Goal: Task Accomplishment & Management: Manage account settings

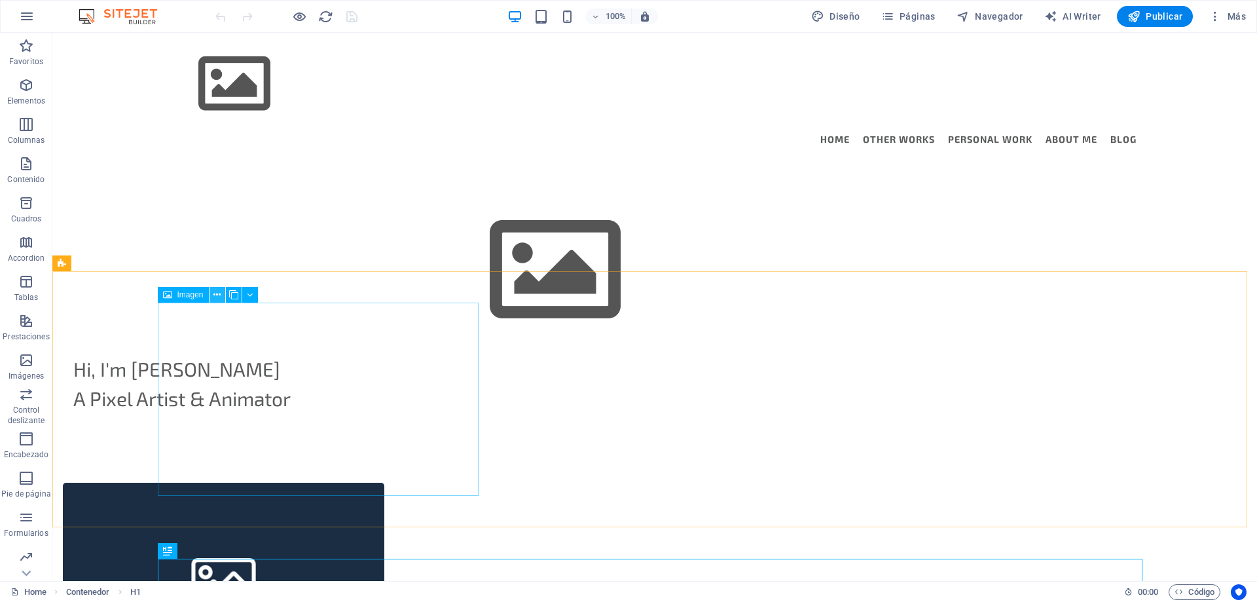
click at [215, 293] on icon at bounding box center [216, 295] width 7 height 14
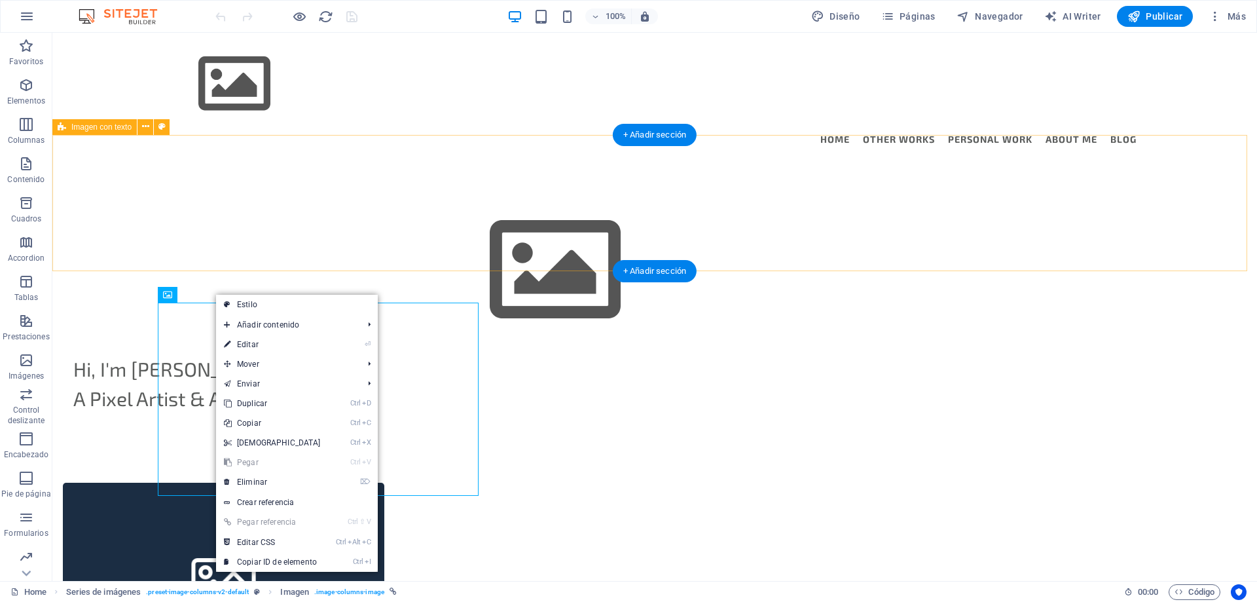
click at [359, 221] on div "Hi, I'm Diego del Solar A Pixel Artist & Animator" at bounding box center [654, 308] width 1204 height 286
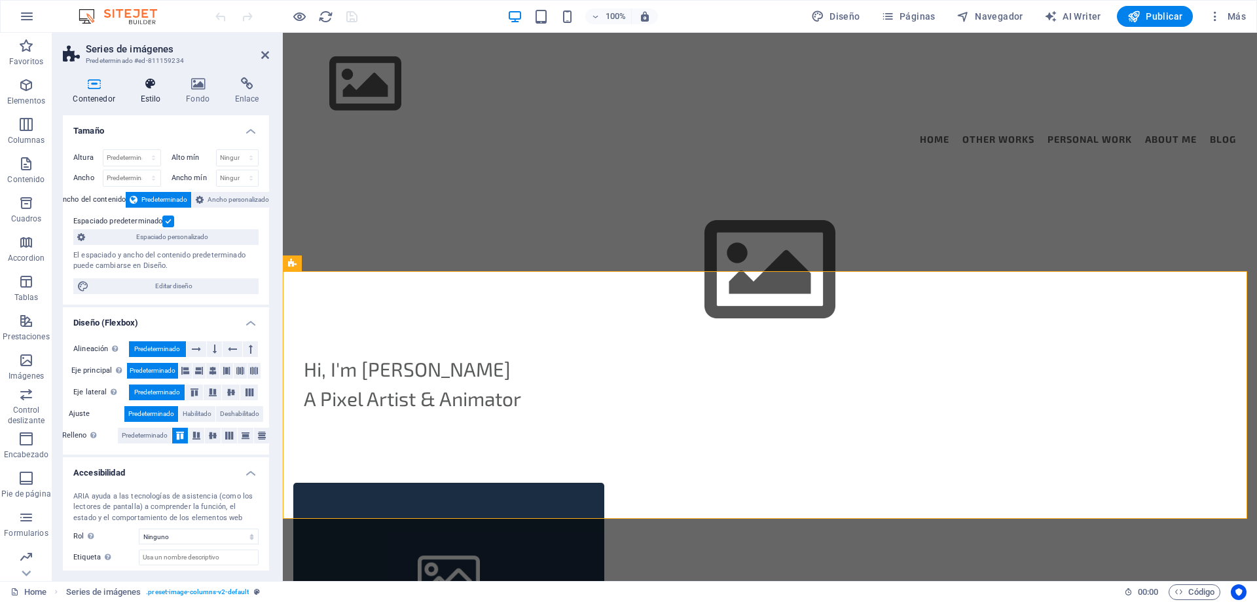
click at [163, 87] on icon at bounding box center [150, 83] width 41 height 13
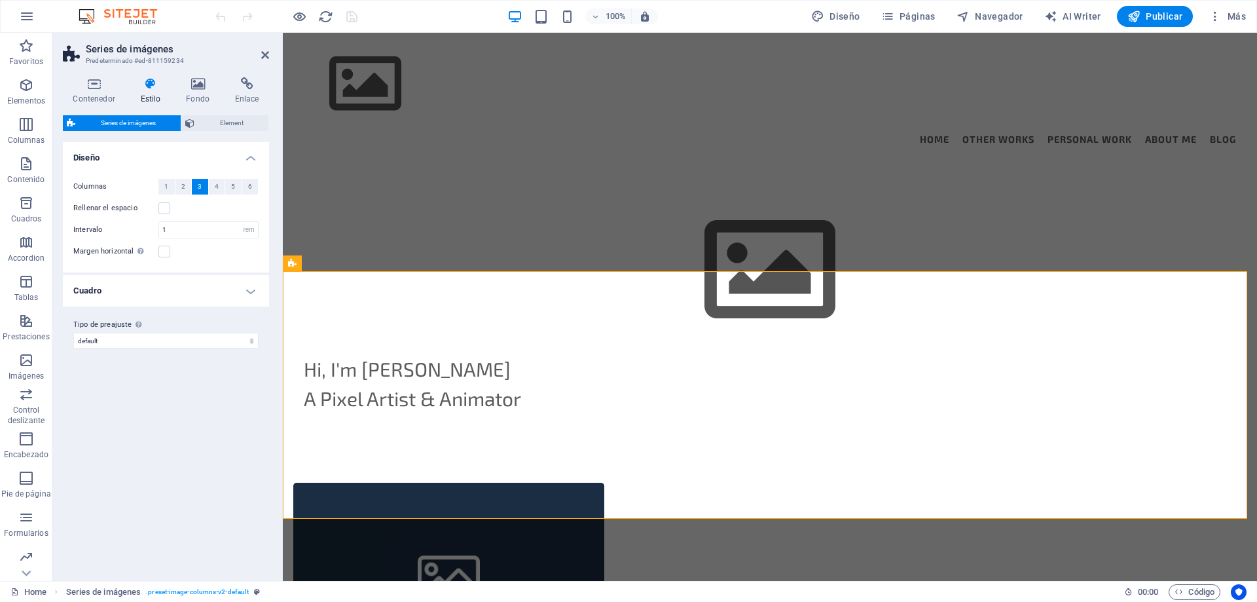
click at [124, 291] on h4 "Cuadro" at bounding box center [166, 290] width 206 height 31
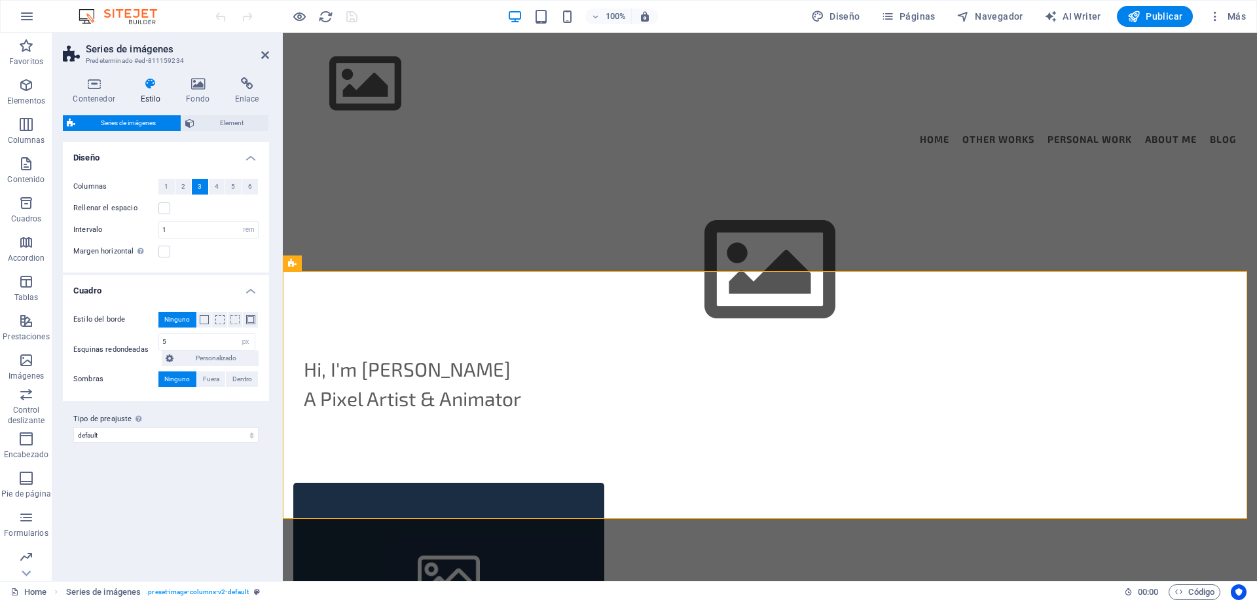
click at [126, 289] on h4 "Cuadro" at bounding box center [166, 287] width 206 height 24
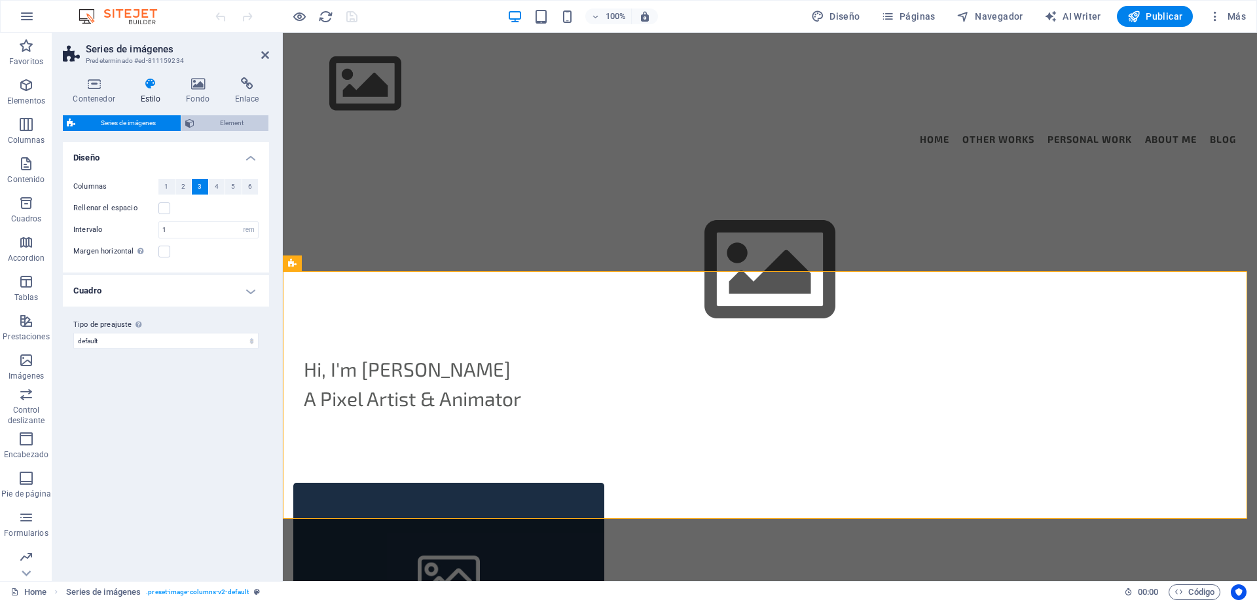
click at [221, 126] on span "Element" at bounding box center [231, 123] width 66 height 16
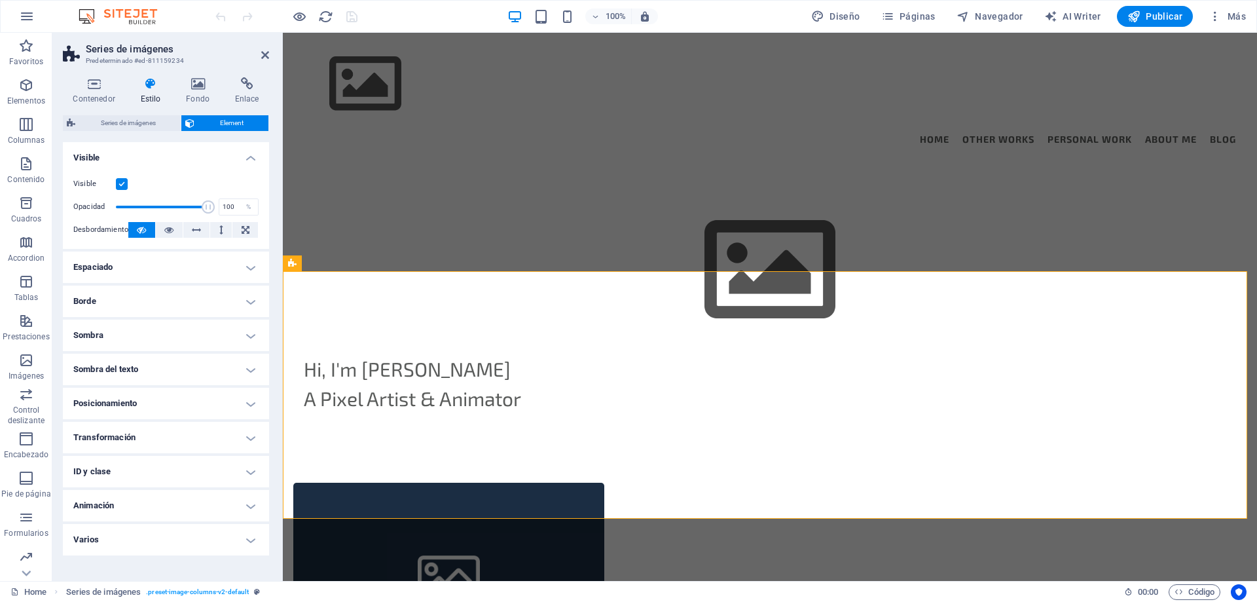
click at [197, 76] on div "Contenedor Estilo Fondo Enlace Tamaño Altura Predeterminado px rem % vh vw Alto…" at bounding box center [165, 324] width 227 height 514
click at [194, 86] on icon at bounding box center [198, 83] width 44 height 13
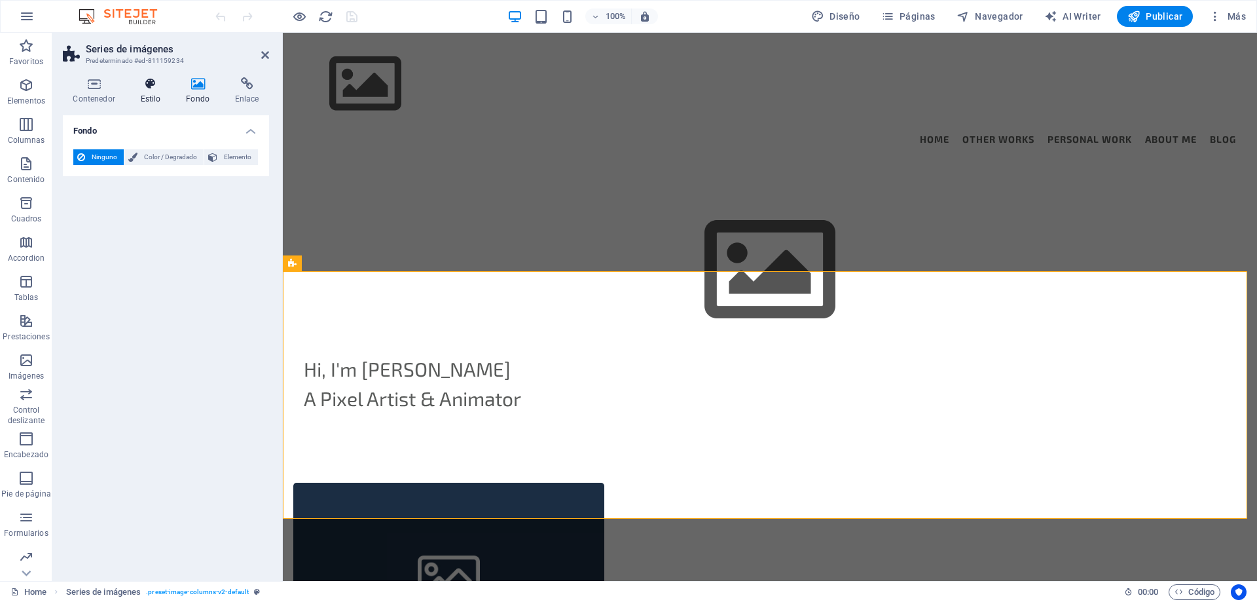
click at [154, 89] on icon at bounding box center [150, 83] width 41 height 13
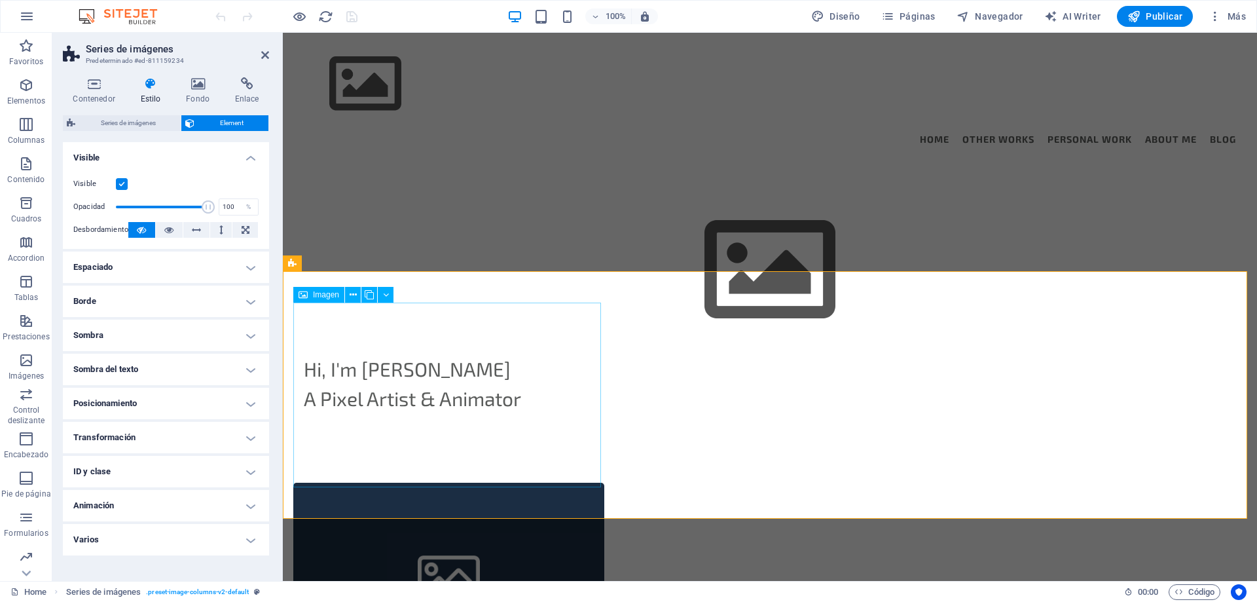
click at [403, 482] on figure at bounding box center [448, 575] width 311 height 187
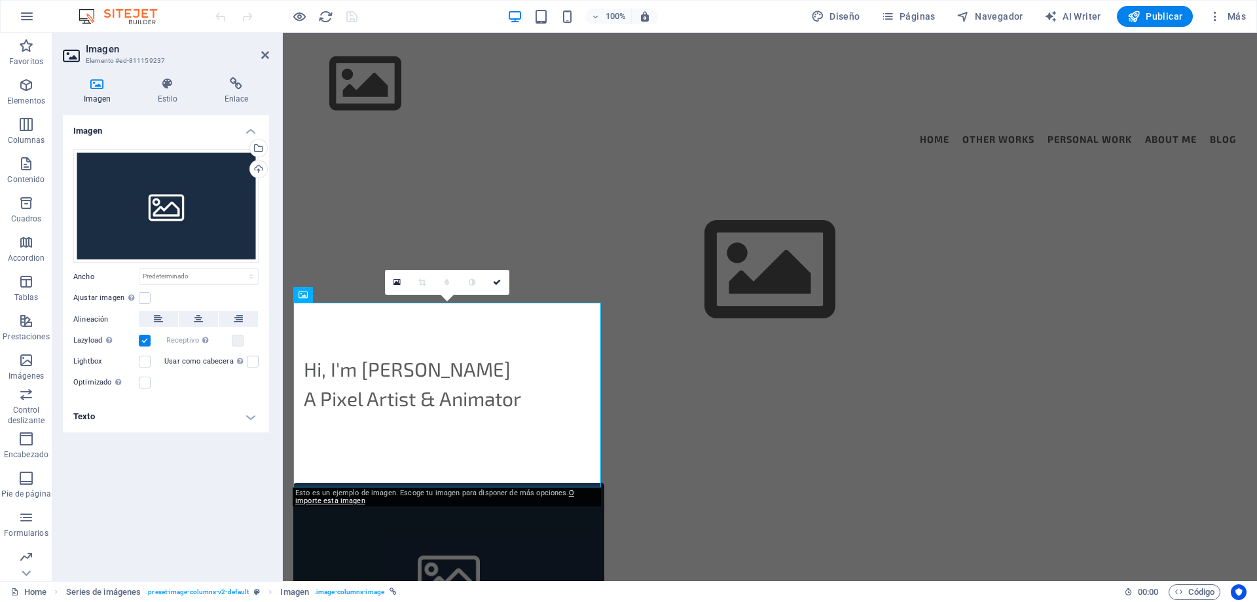
click at [91, 416] on h4 "Texto" at bounding box center [166, 416] width 206 height 31
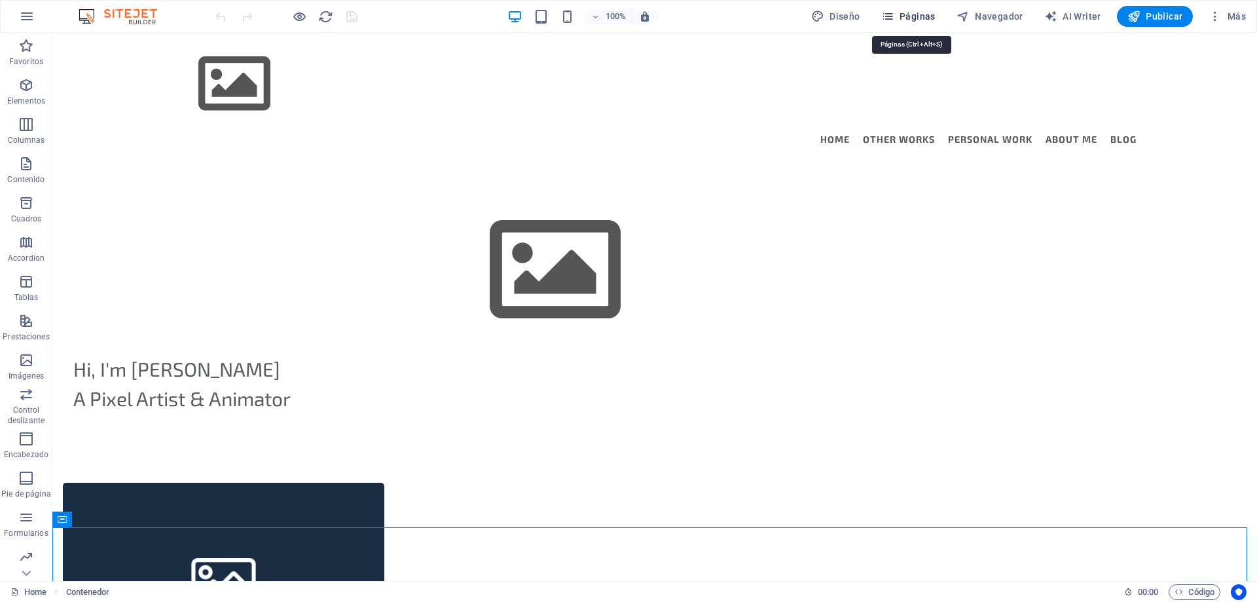
click at [912, 16] on span "Páginas" at bounding box center [908, 16] width 54 height 13
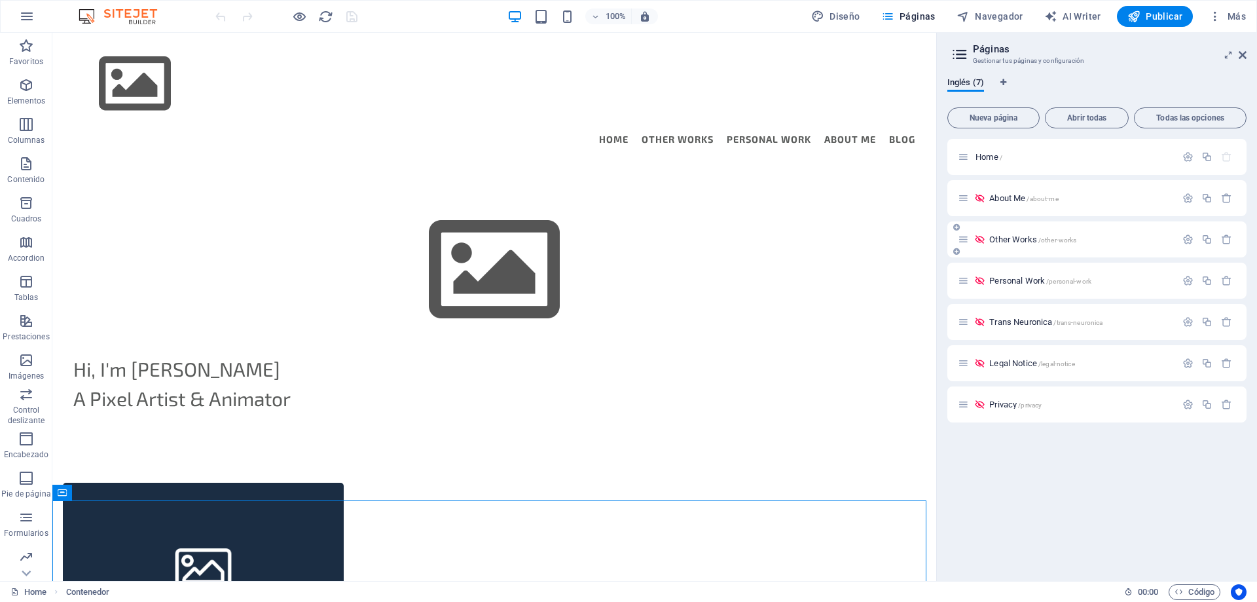
click at [1013, 240] on span "Other Works /other-works" at bounding box center [1032, 239] width 87 height 10
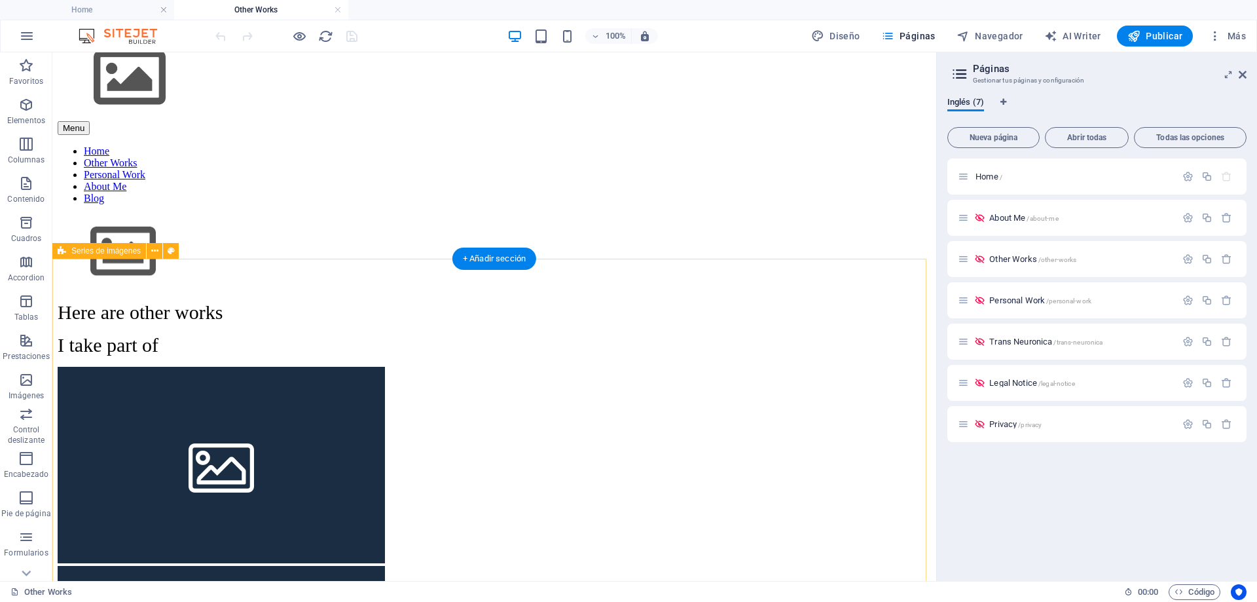
scroll to position [163, 0]
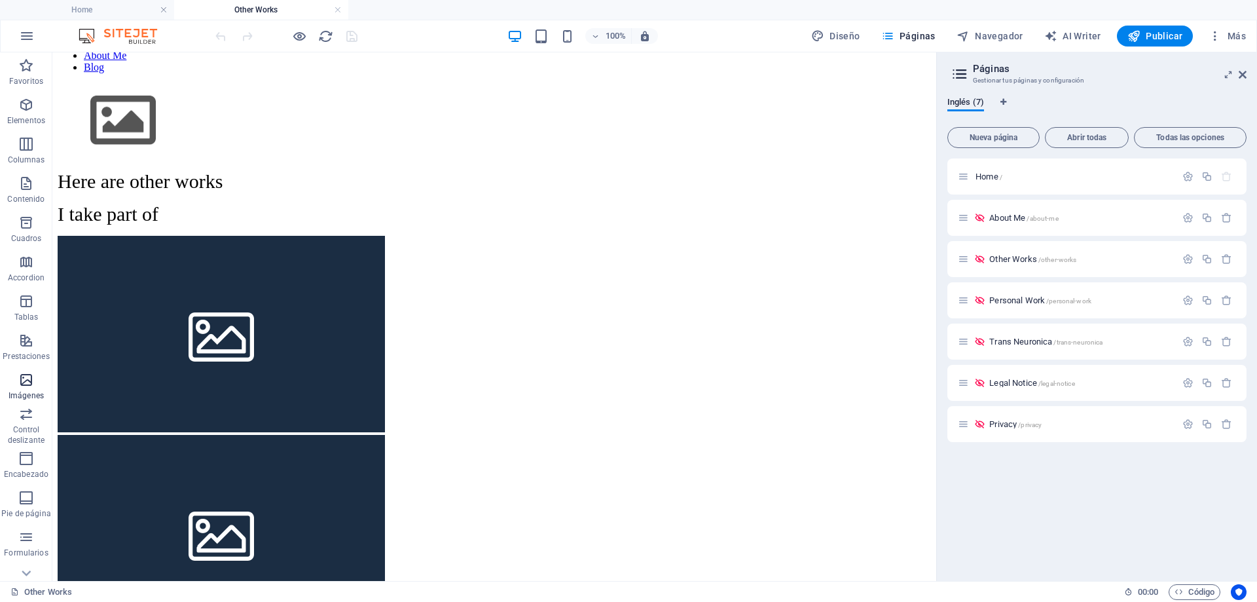
click at [29, 382] on icon "button" at bounding box center [26, 380] width 16 height 16
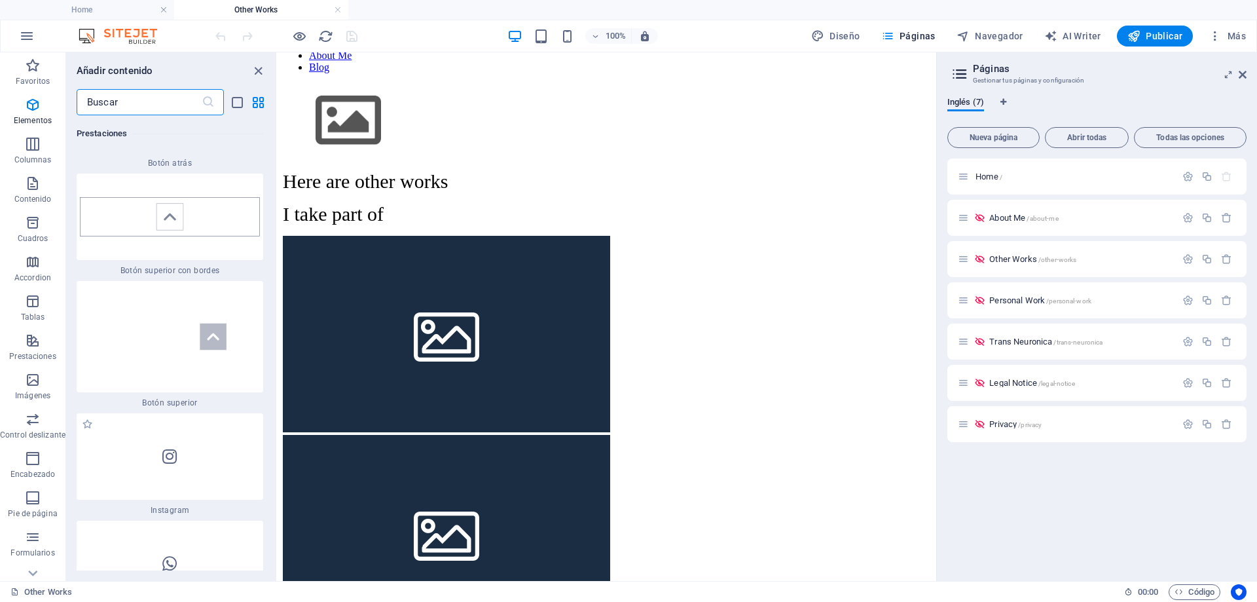
scroll to position [12453, 0]
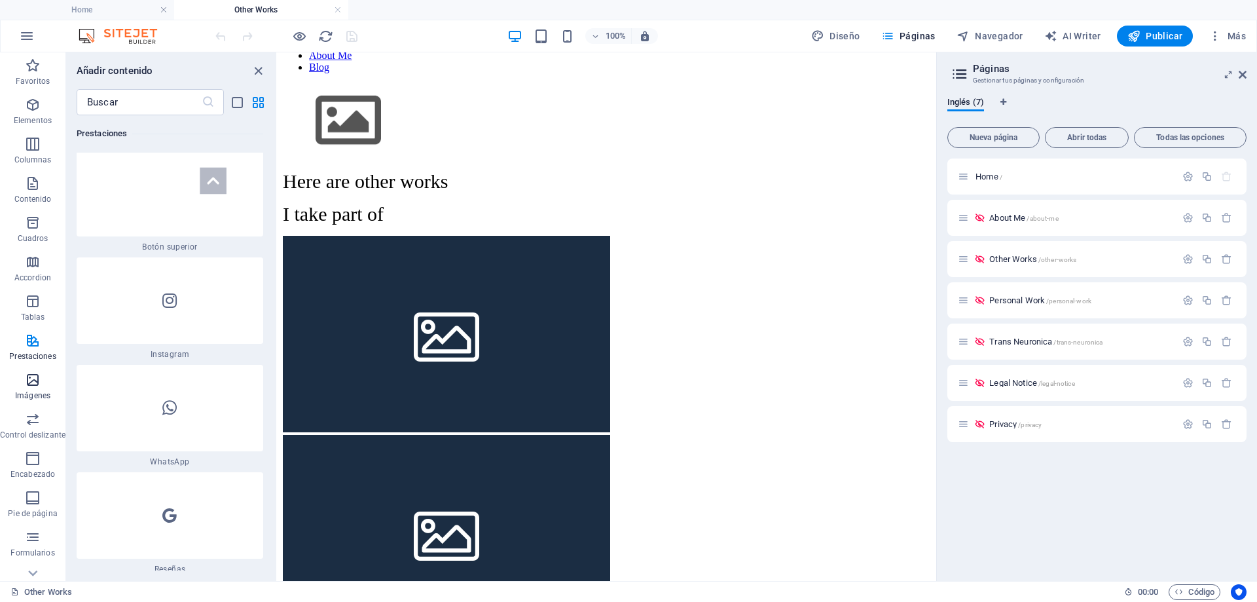
click at [26, 385] on icon "button" at bounding box center [33, 380] width 16 height 16
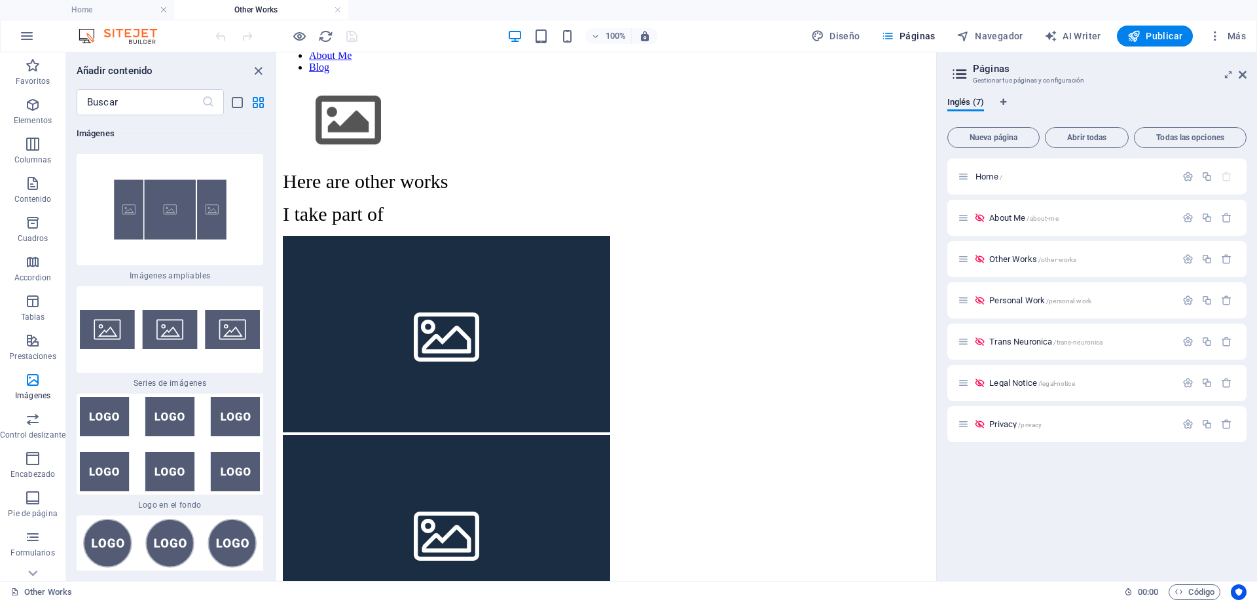
scroll to position [98, 0]
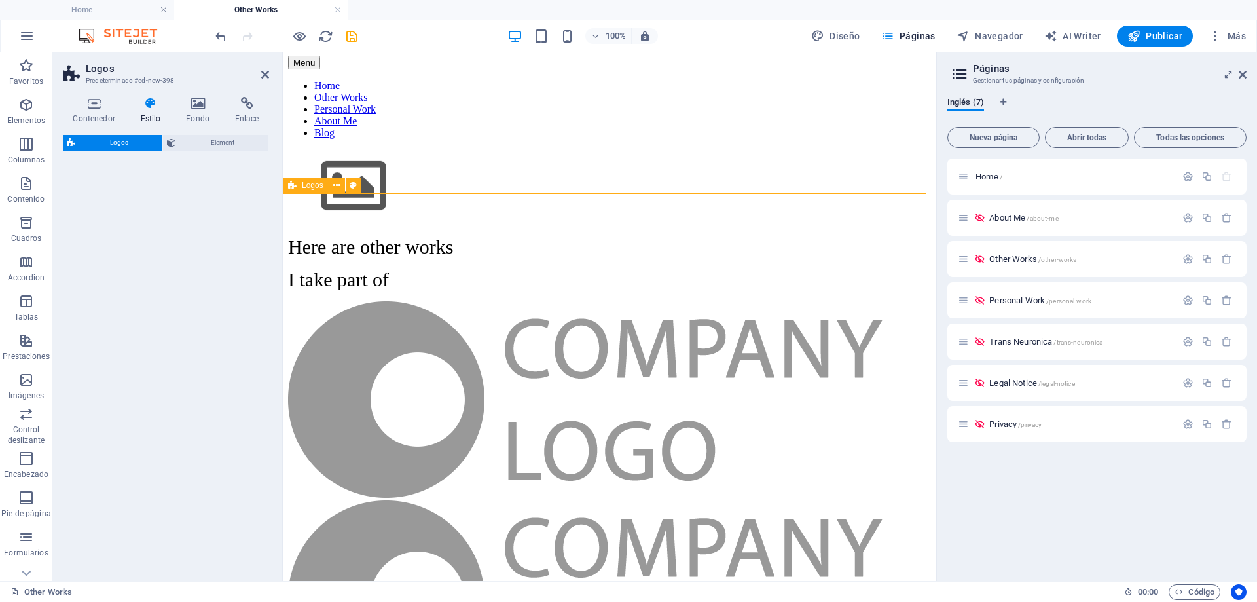
select select "rem"
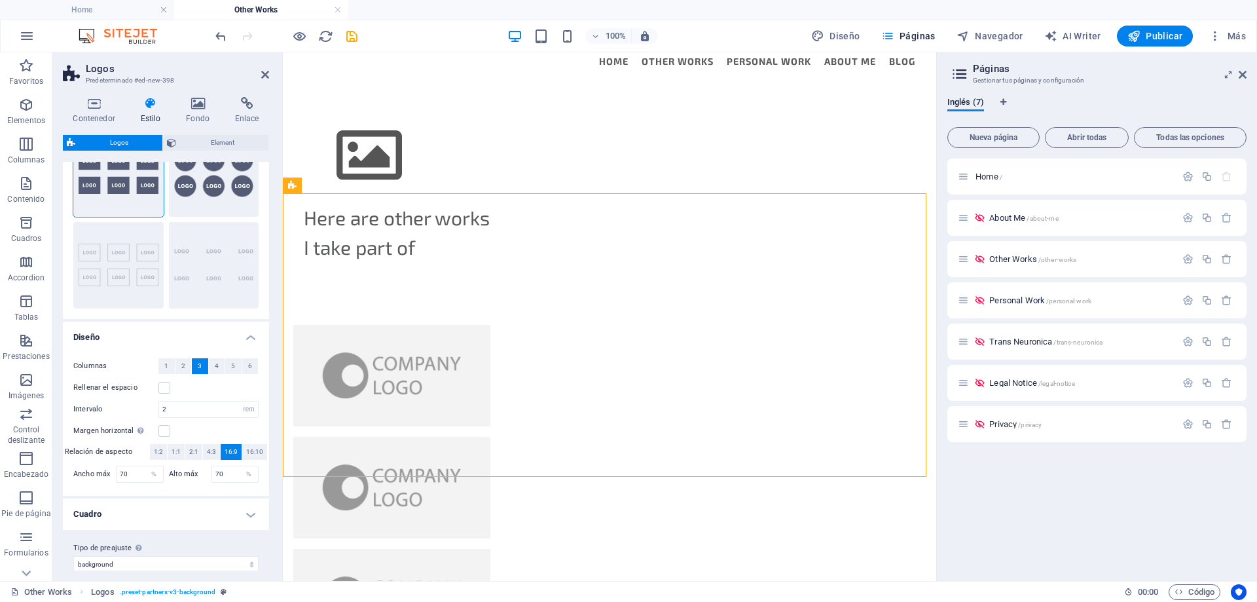
scroll to position [77, 0]
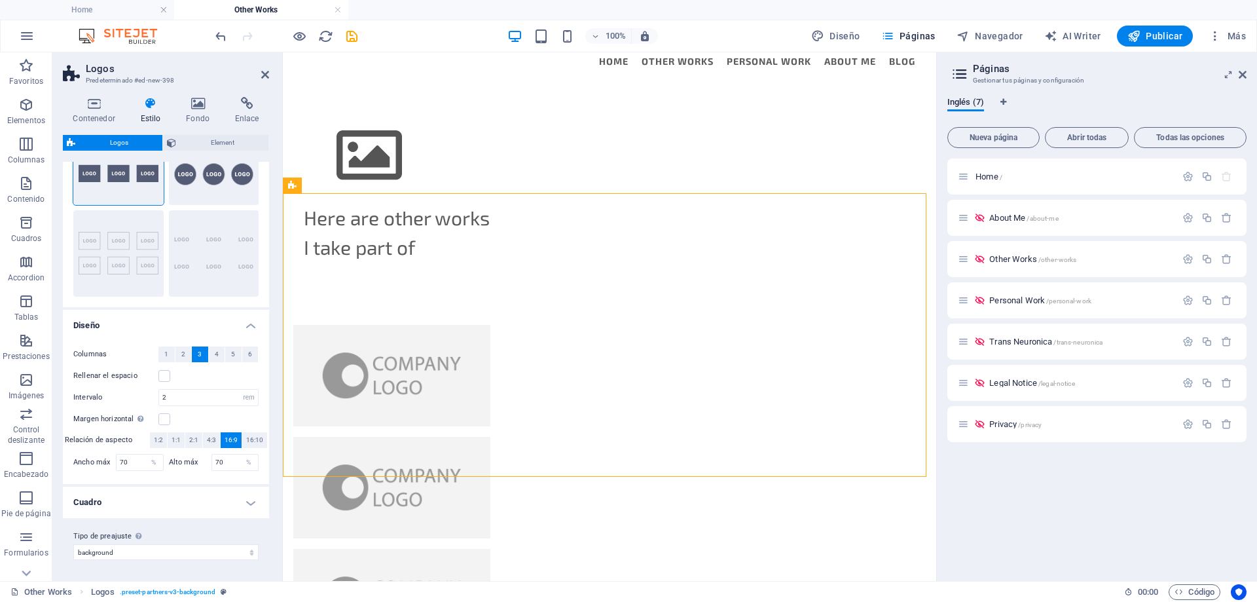
click at [162, 323] on h4 "Diseño" at bounding box center [166, 322] width 206 height 24
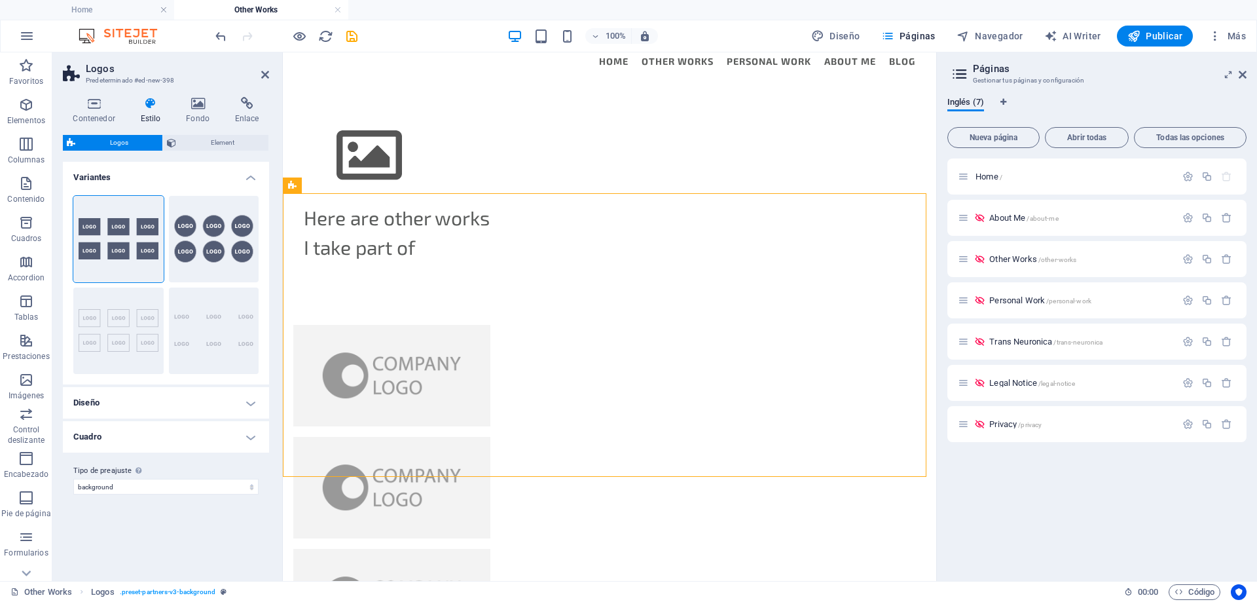
click at [163, 438] on h4 "Cuadro" at bounding box center [166, 436] width 206 height 31
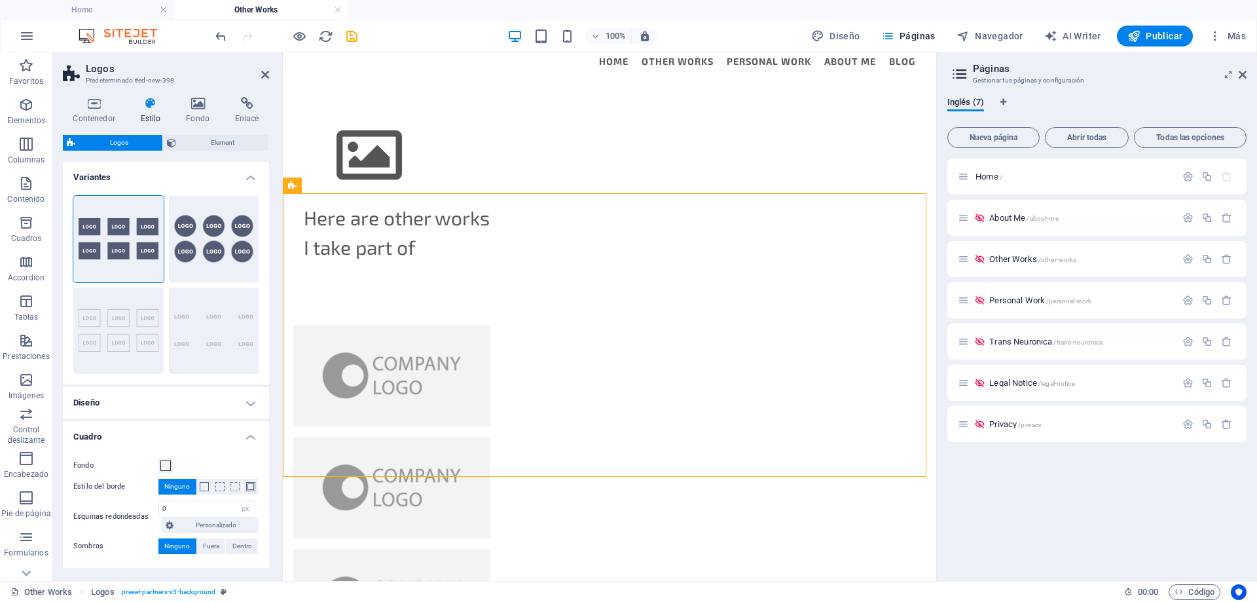
click at [163, 438] on h4 "Cuadro" at bounding box center [166, 433] width 206 height 24
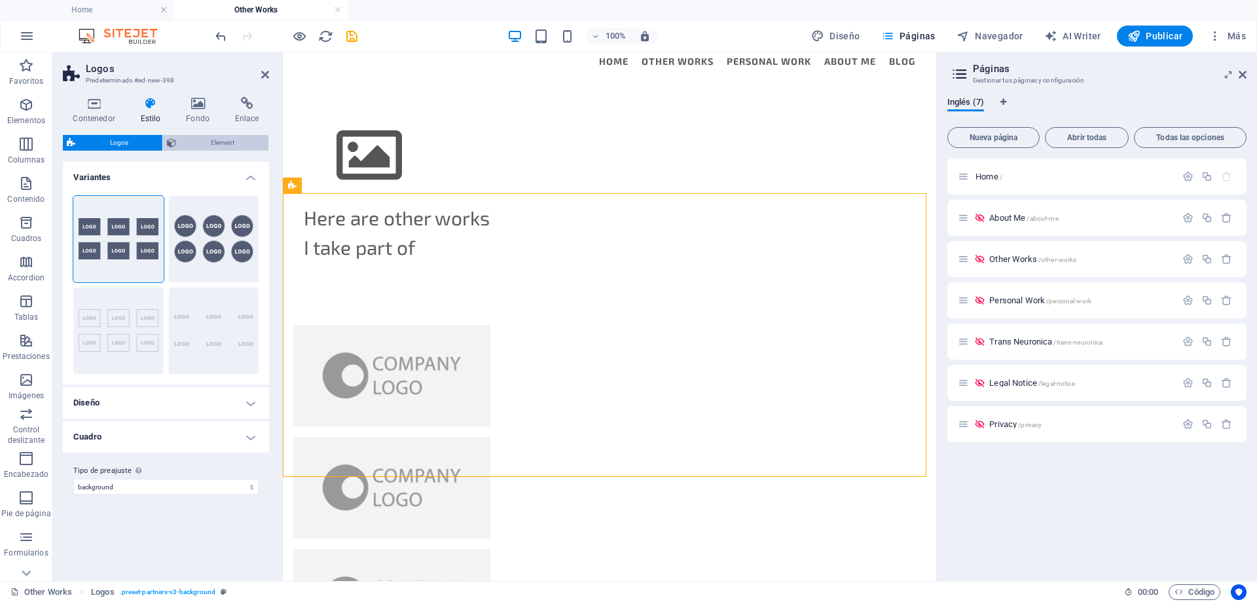
click at [219, 139] on span "Element" at bounding box center [222, 143] width 84 height 16
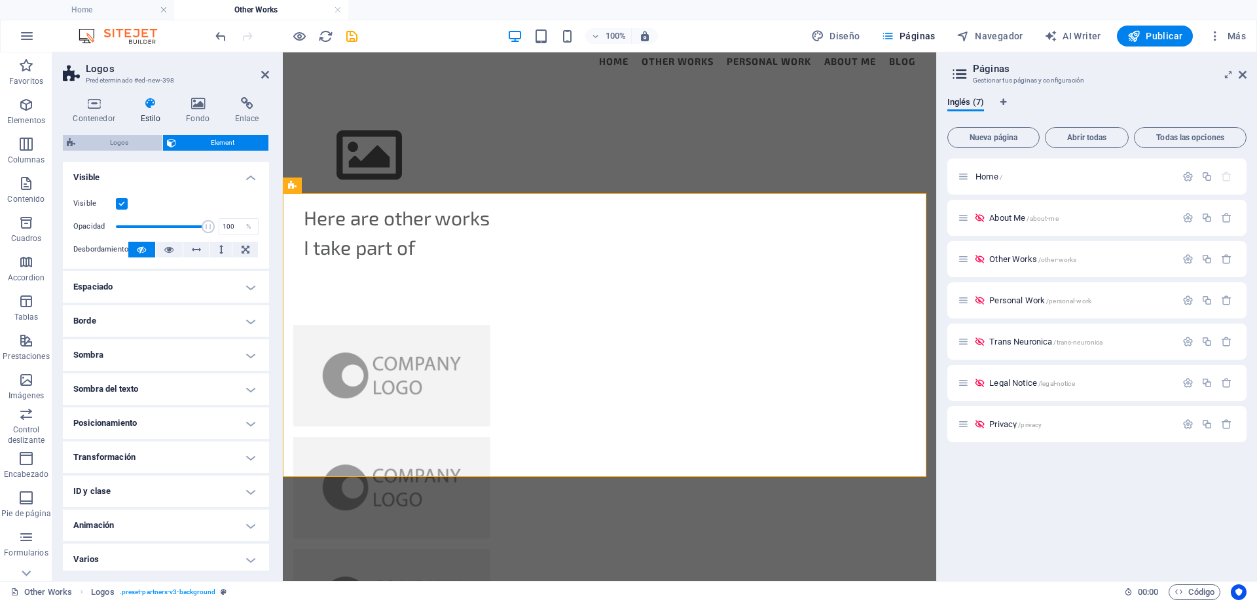
click at [116, 145] on span "Logos" at bounding box center [118, 143] width 79 height 16
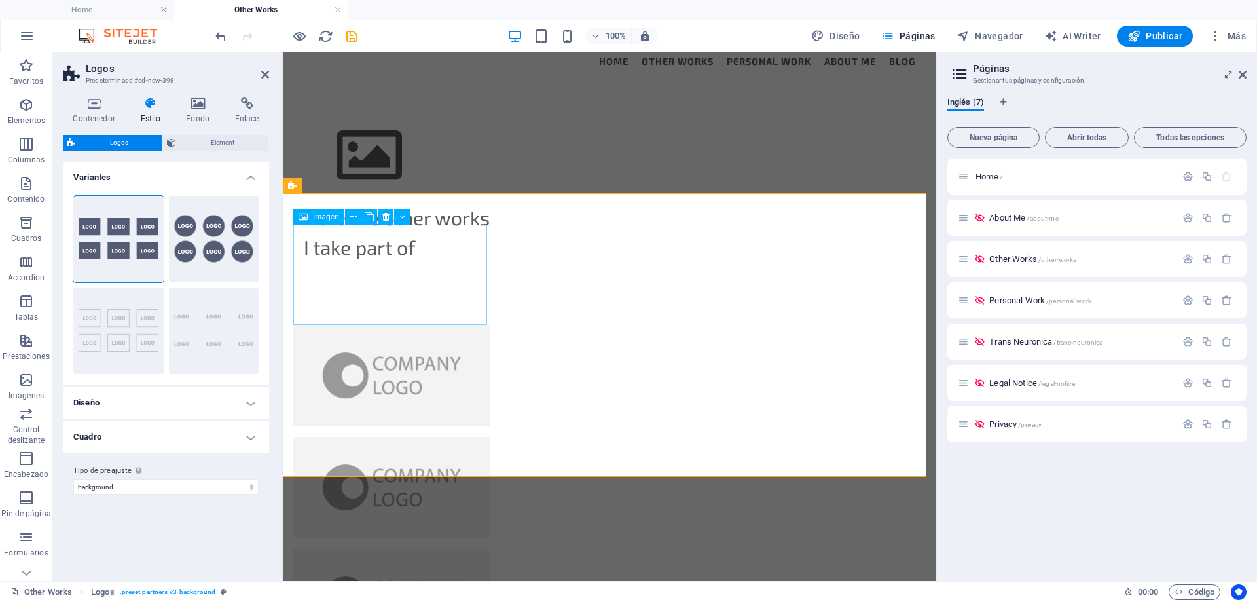
click at [393, 325] on figure at bounding box center [391, 375] width 197 height 101
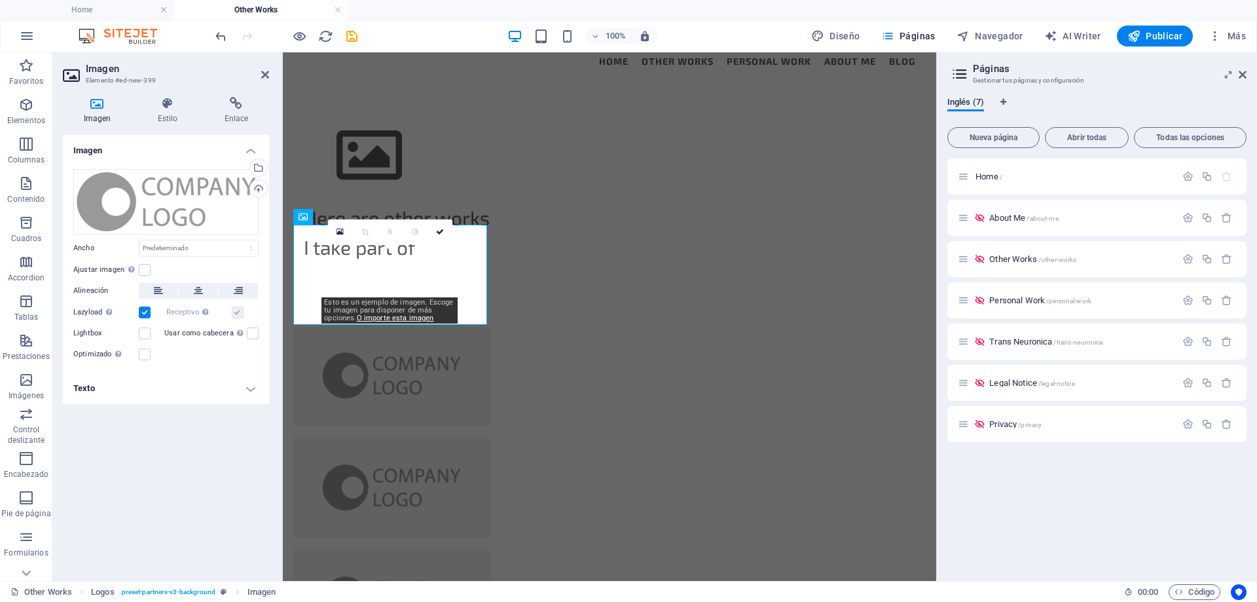
click at [98, 396] on h4 "Texto" at bounding box center [166, 387] width 206 height 31
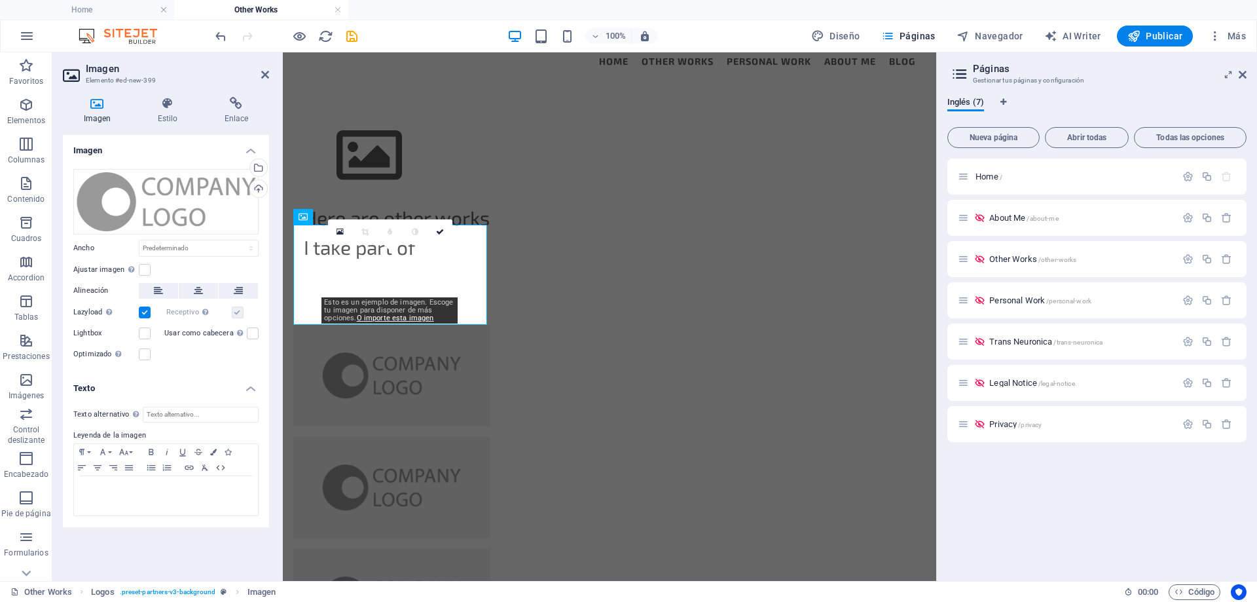
click at [105, 386] on h4 "Texto" at bounding box center [166, 384] width 206 height 24
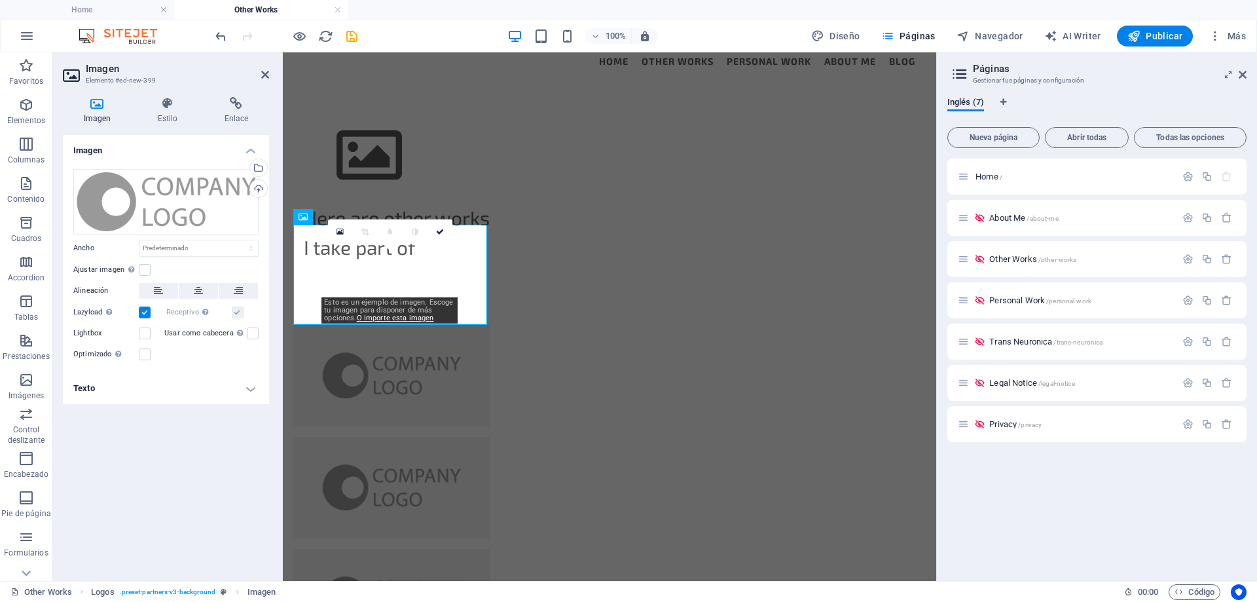
click at [105, 386] on h4 "Texto" at bounding box center [166, 387] width 206 height 31
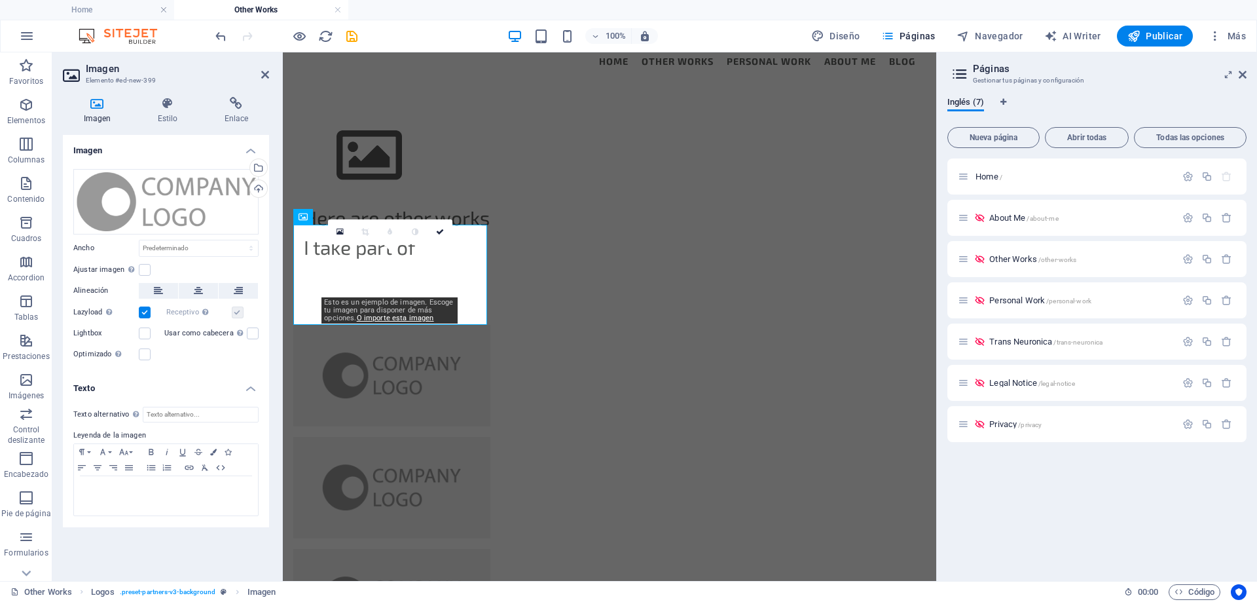
click at [105, 386] on h4 "Texto" at bounding box center [166, 384] width 206 height 24
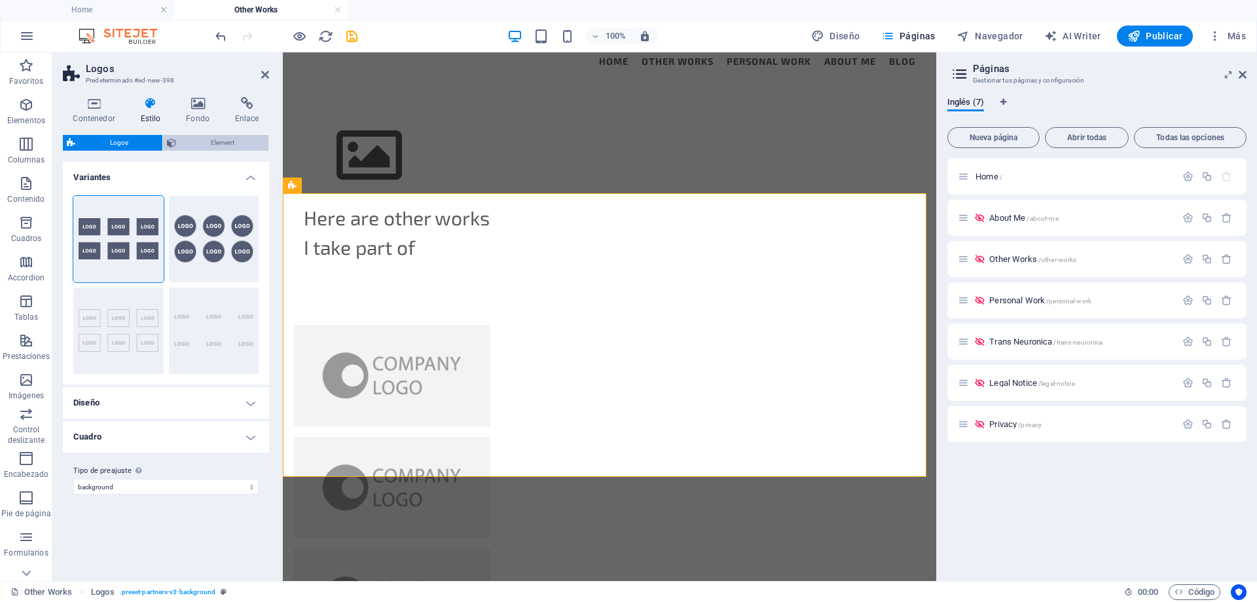
click at [211, 140] on span "Element" at bounding box center [222, 143] width 84 height 16
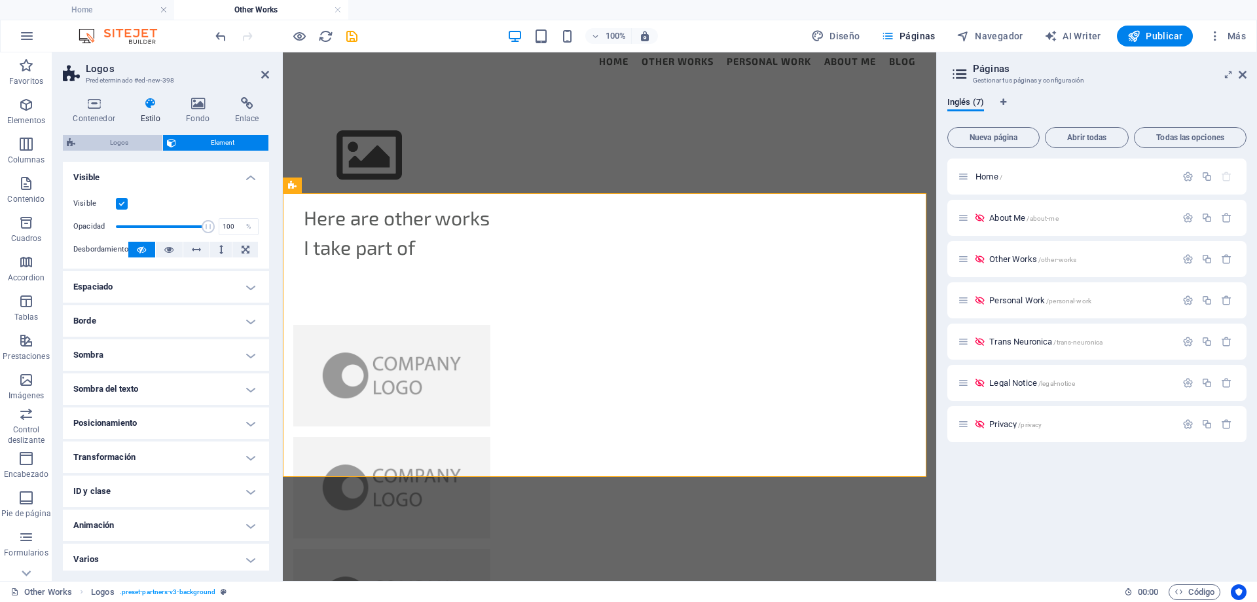
click at [124, 139] on span "Logos" at bounding box center [118, 143] width 79 height 16
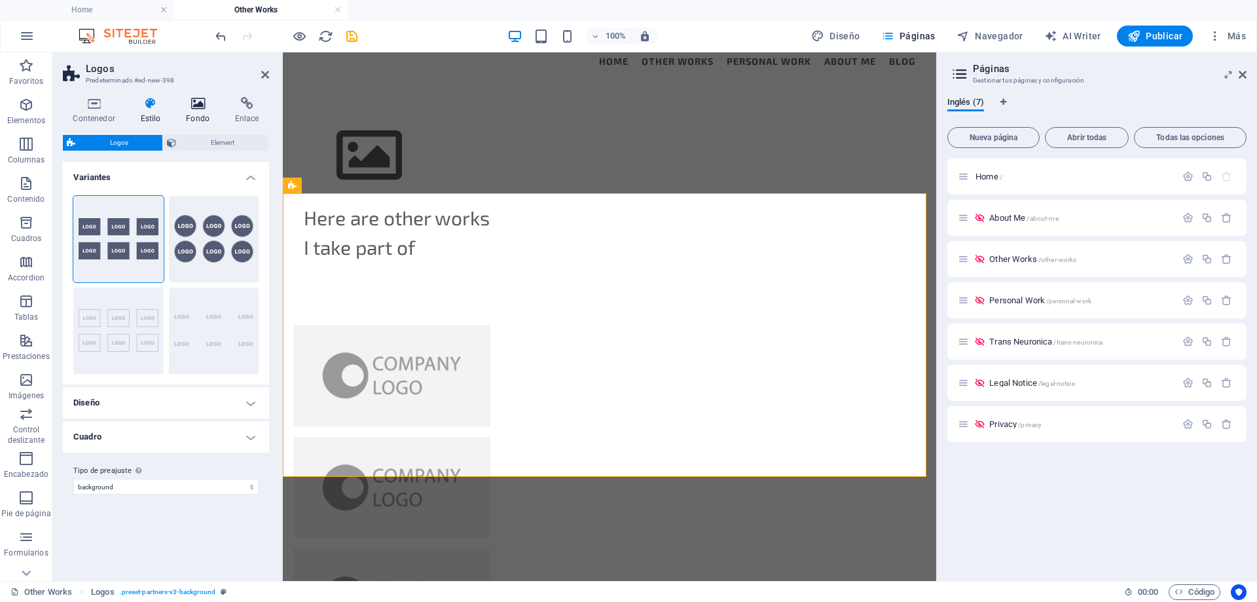
click at [195, 107] on icon at bounding box center [198, 103] width 44 height 13
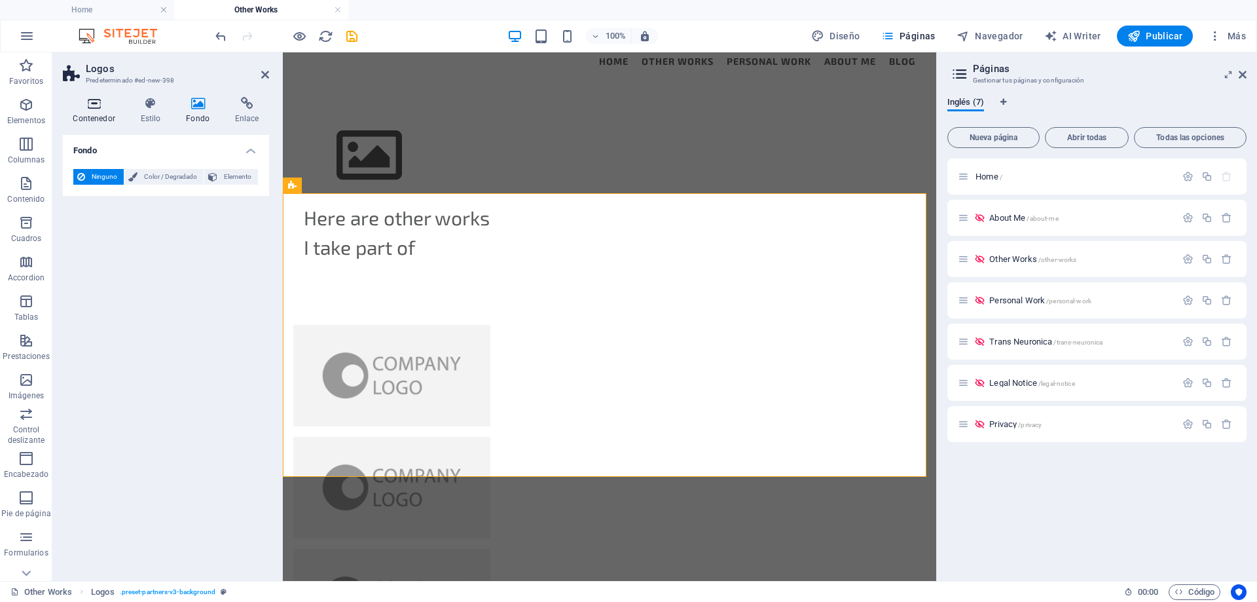
click at [89, 109] on icon at bounding box center [94, 103] width 62 height 13
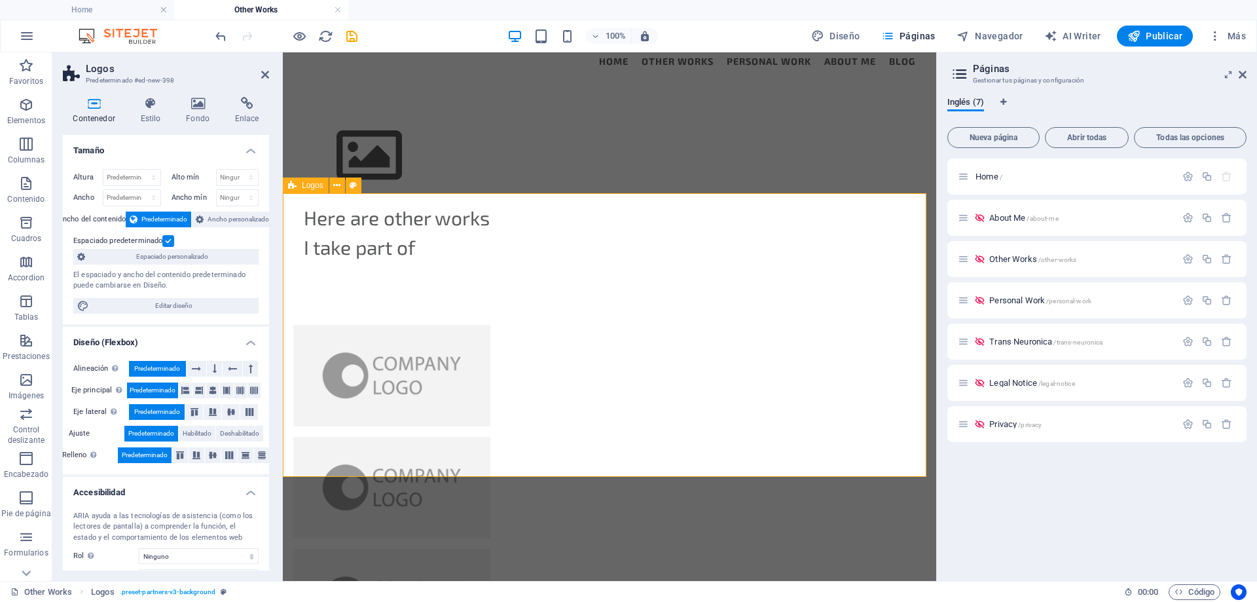
click at [341, 325] on figure at bounding box center [391, 375] width 197 height 101
click at [335, 187] on icon at bounding box center [336, 186] width 7 height 14
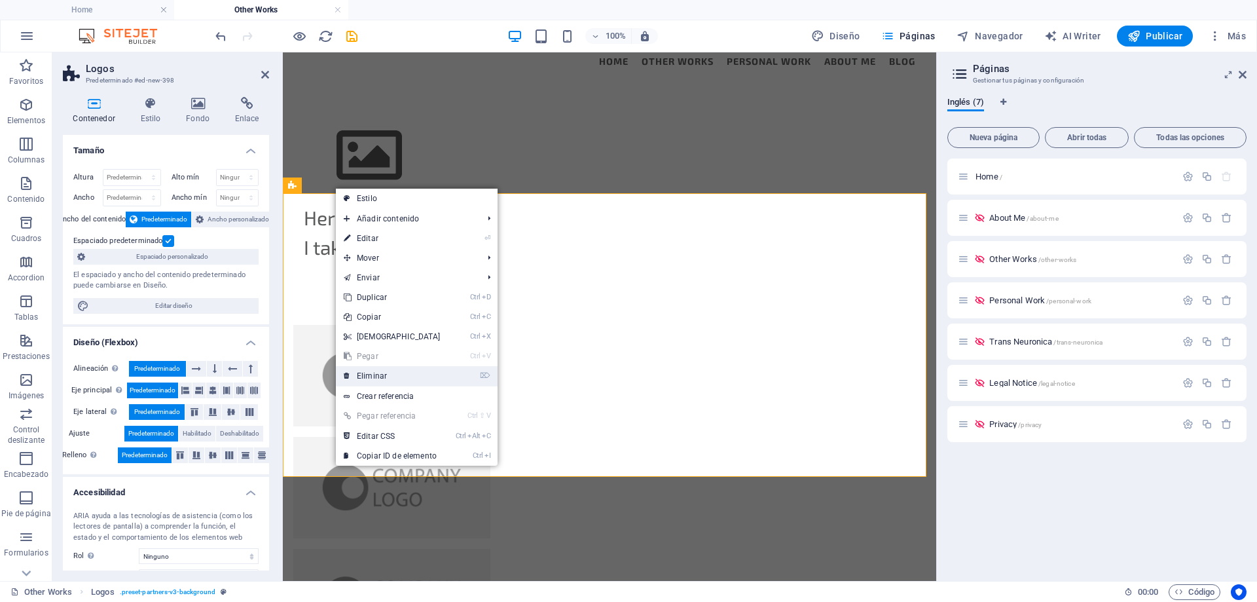
click at [373, 376] on link "⌦ Eliminar" at bounding box center [392, 376] width 113 height 20
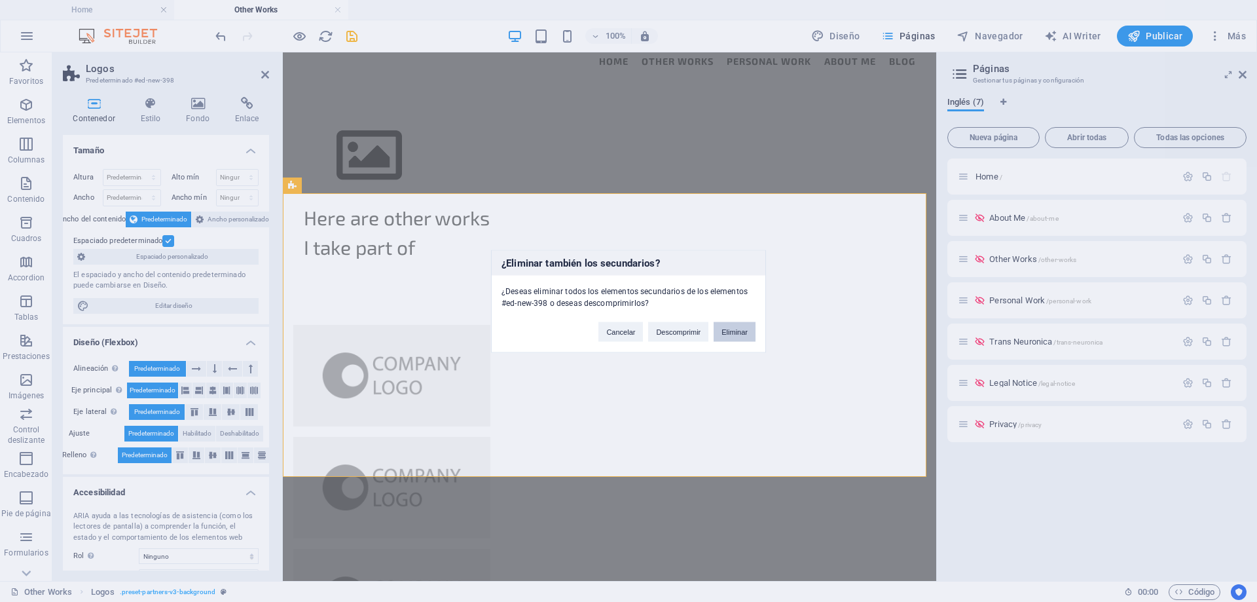
click at [732, 331] on button "Eliminar" at bounding box center [735, 331] width 42 height 20
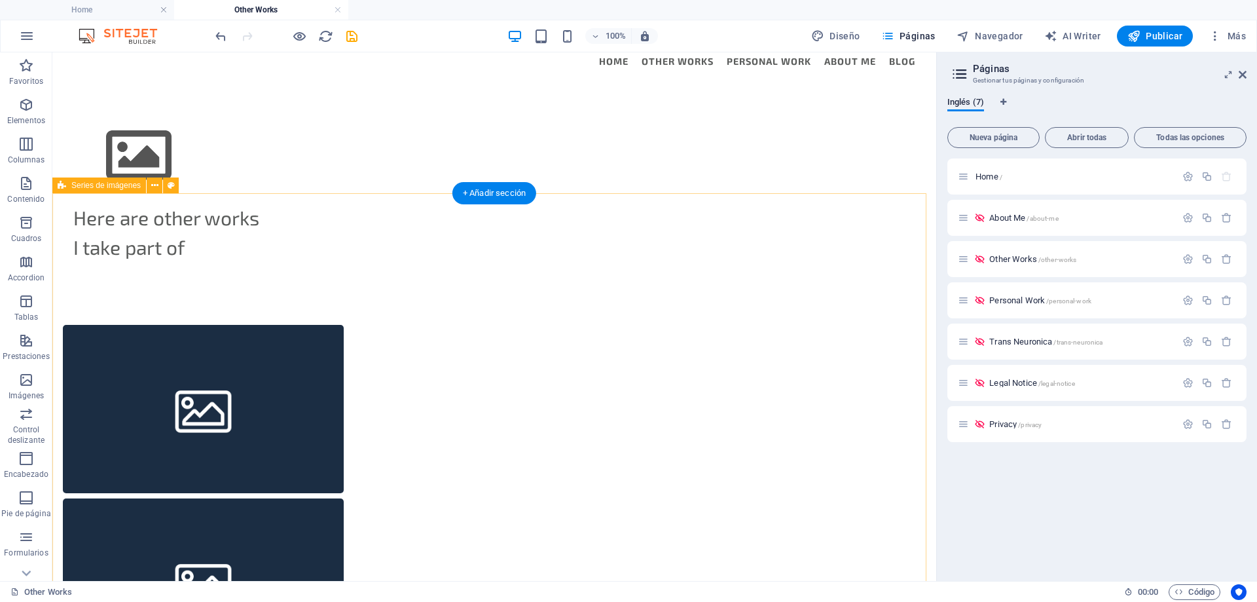
select select "rem"
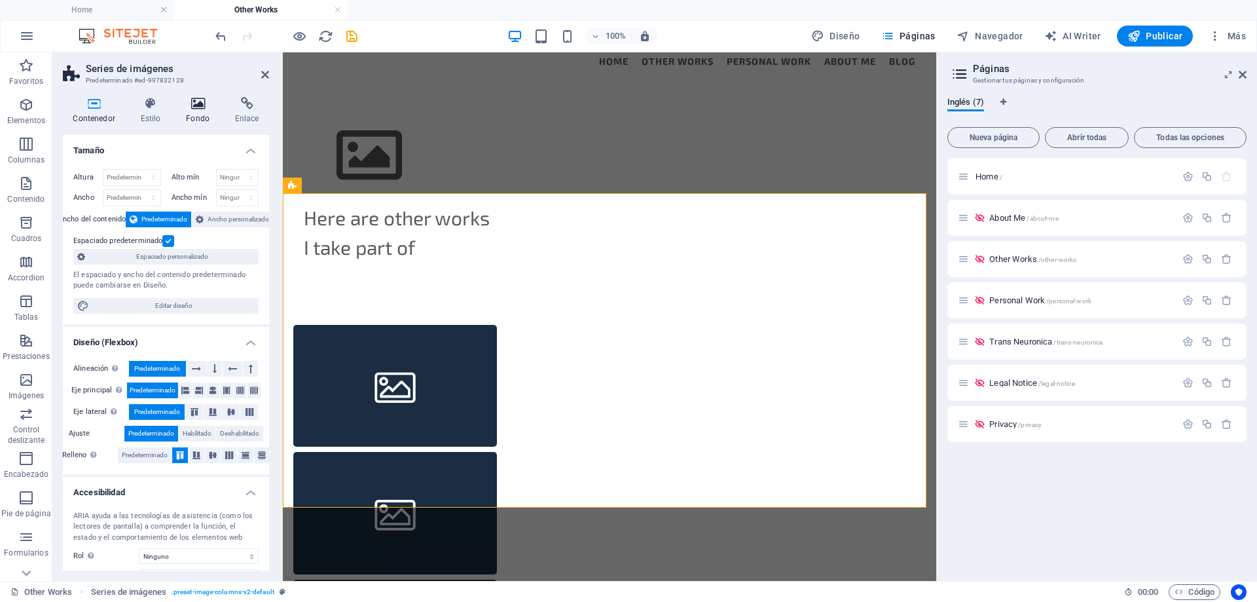
click at [202, 108] on icon at bounding box center [198, 103] width 44 height 13
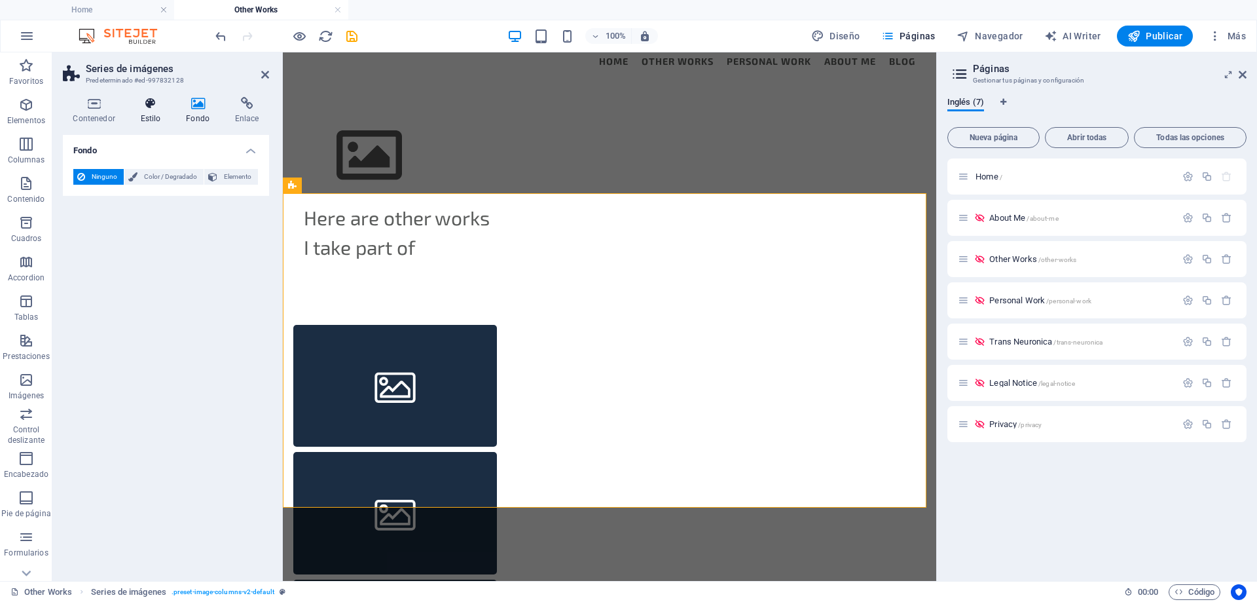
click at [148, 111] on h4 "Estilo" at bounding box center [153, 110] width 46 height 27
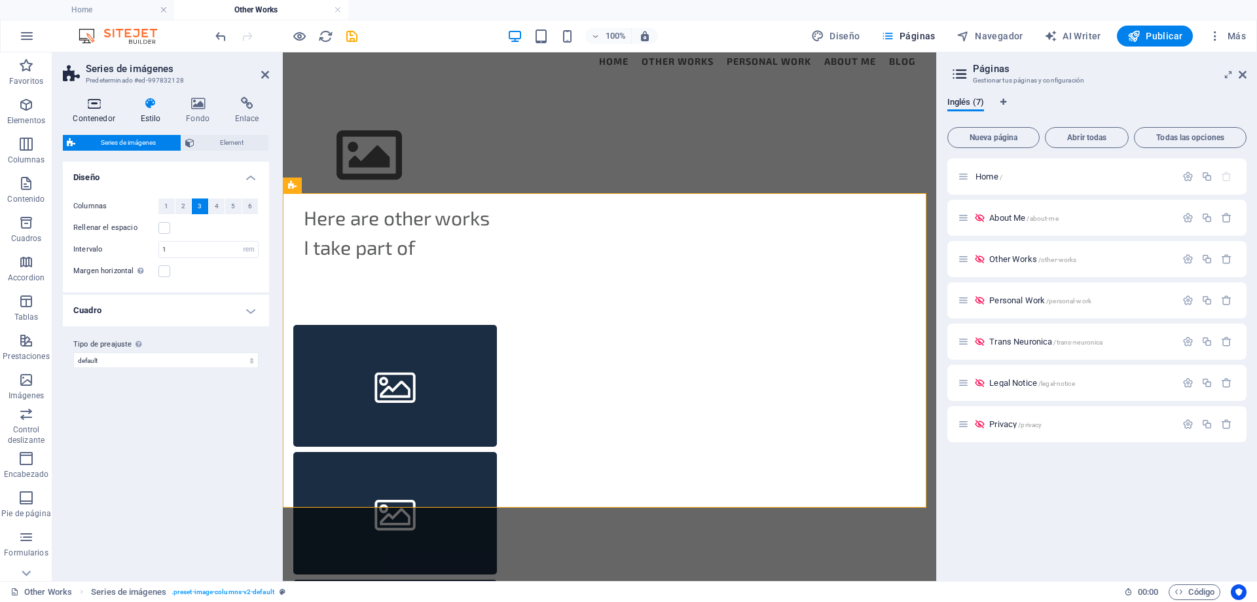
click at [94, 105] on icon at bounding box center [94, 103] width 62 height 13
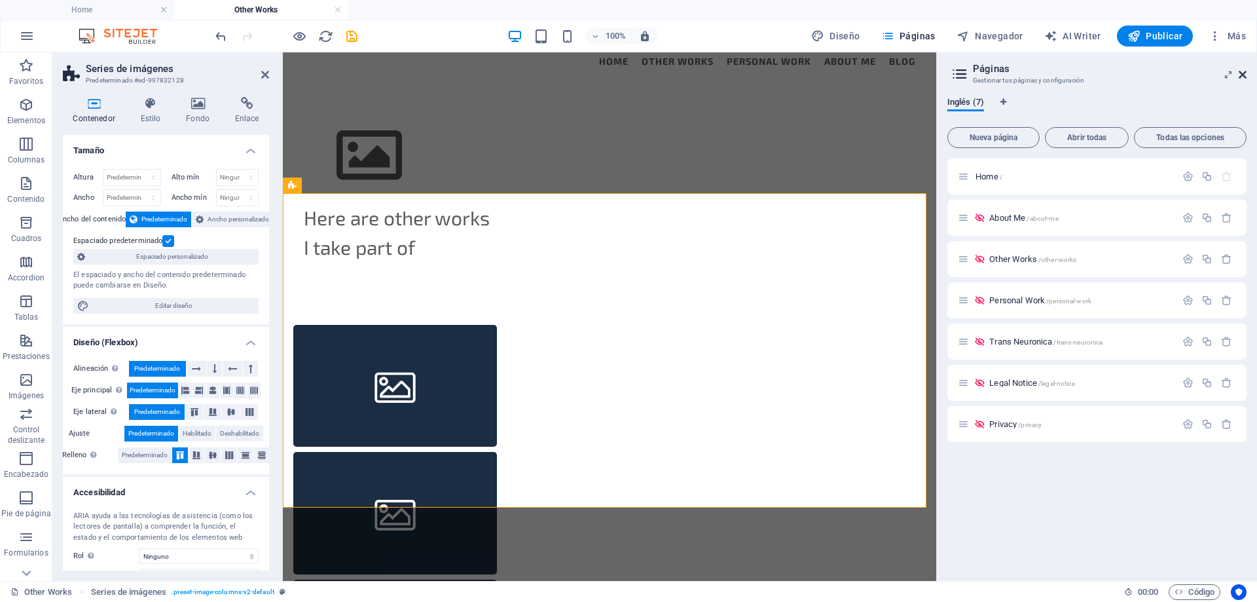
click at [1242, 73] on icon at bounding box center [1243, 74] width 8 height 10
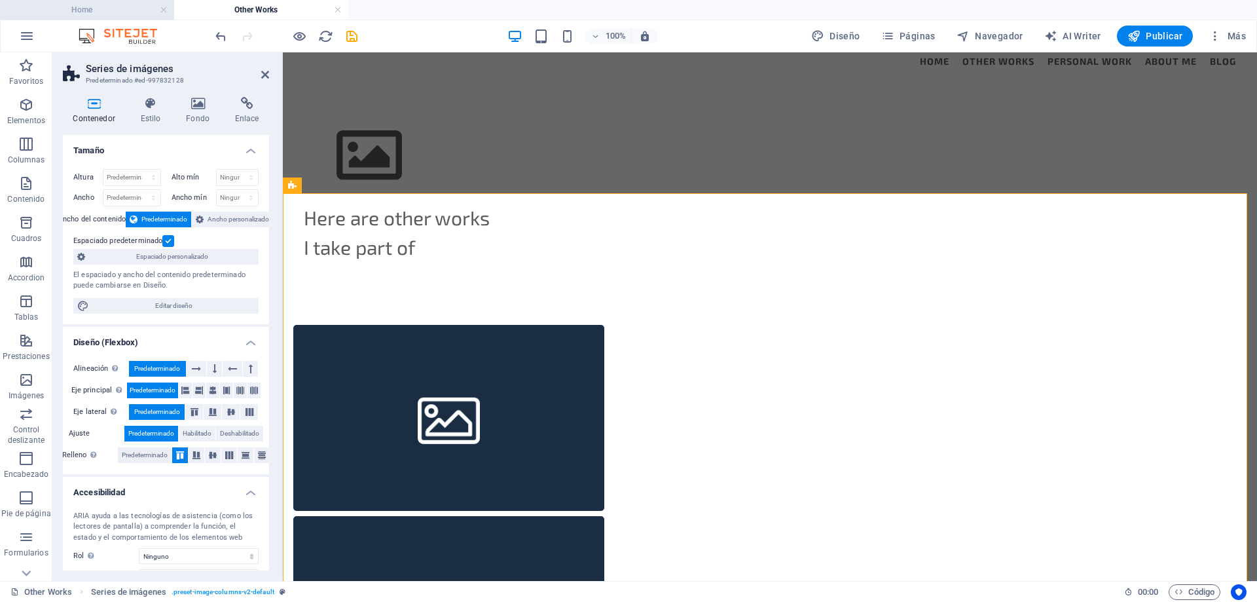
click at [86, 10] on h4 "Home" at bounding box center [87, 10] width 174 height 14
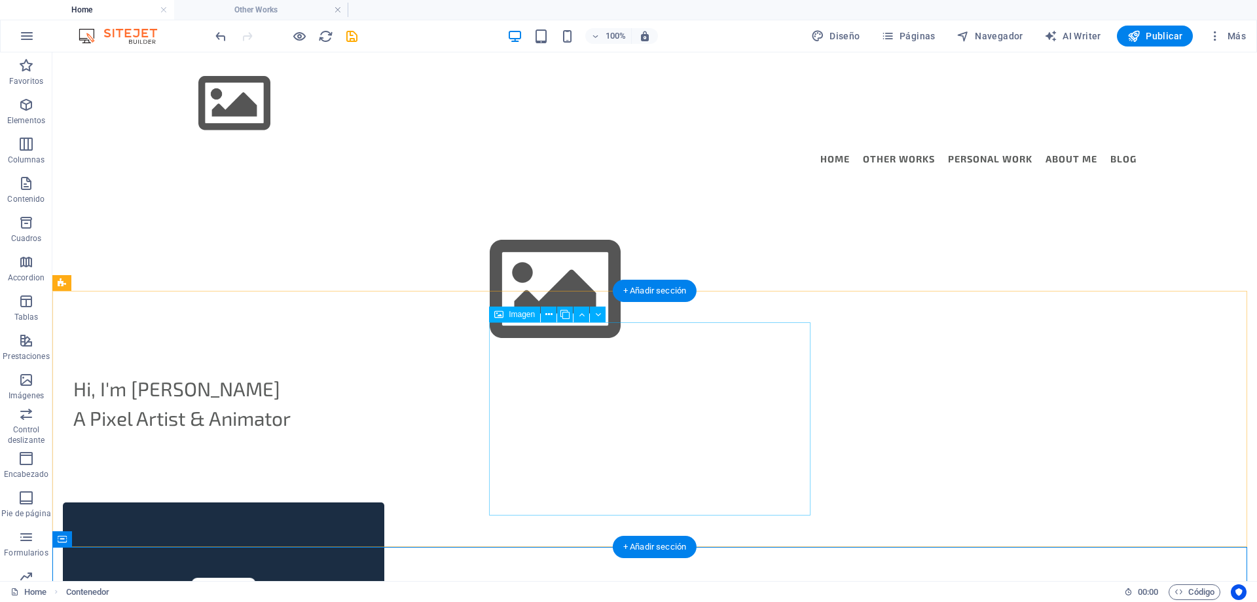
scroll to position [65, 0]
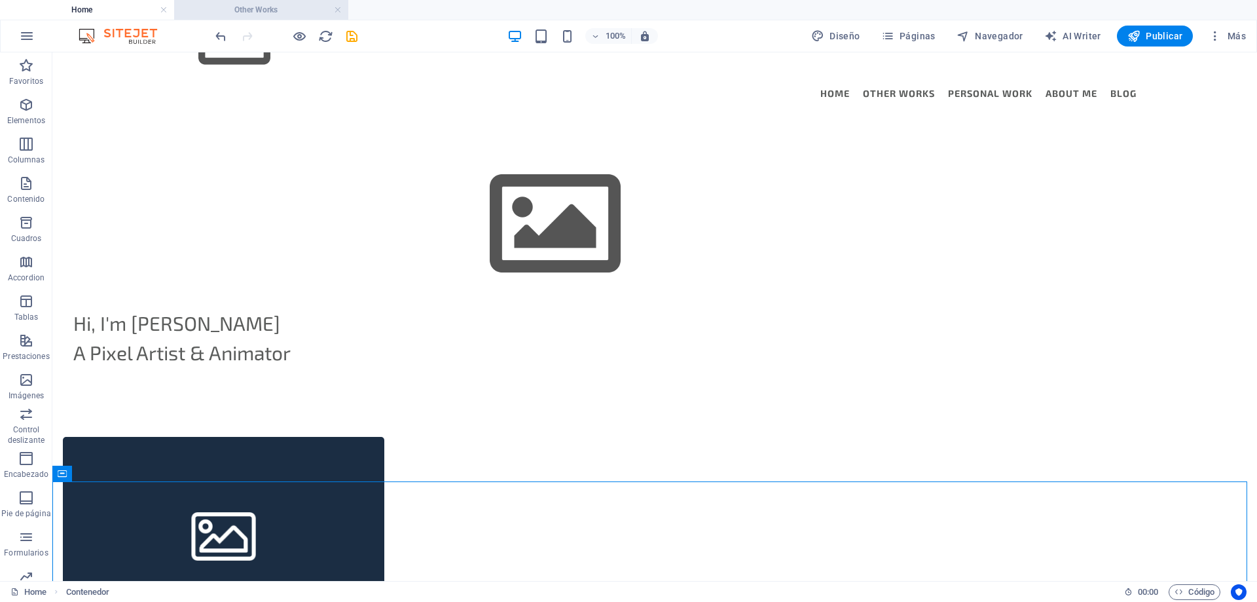
click at [247, 9] on h4 "Other Works" at bounding box center [261, 10] width 174 height 14
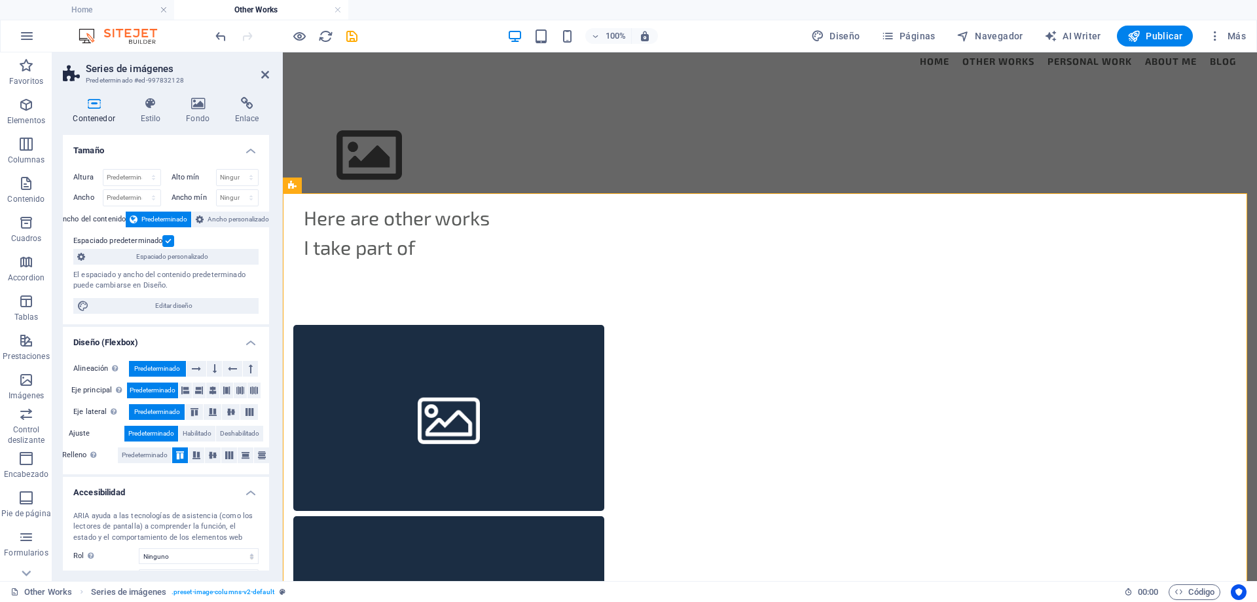
scroll to position [0, 0]
click at [471, 122] on div "Here are other works I take part of" at bounding box center [770, 190] width 974 height 206
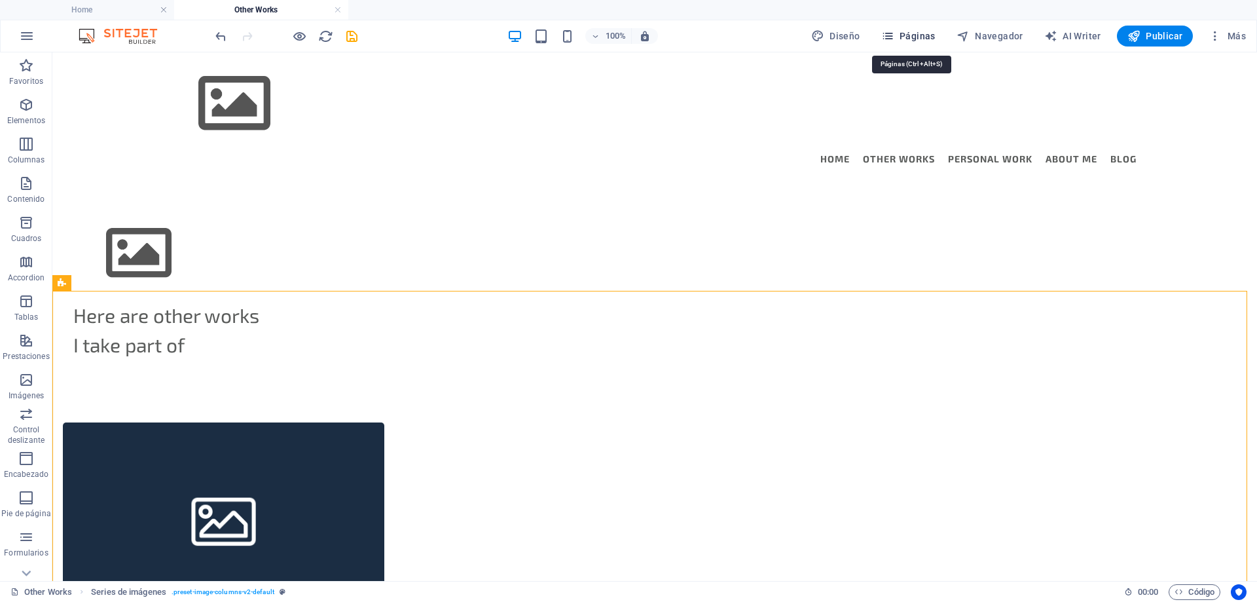
click at [893, 34] on icon "button" at bounding box center [887, 35] width 13 height 13
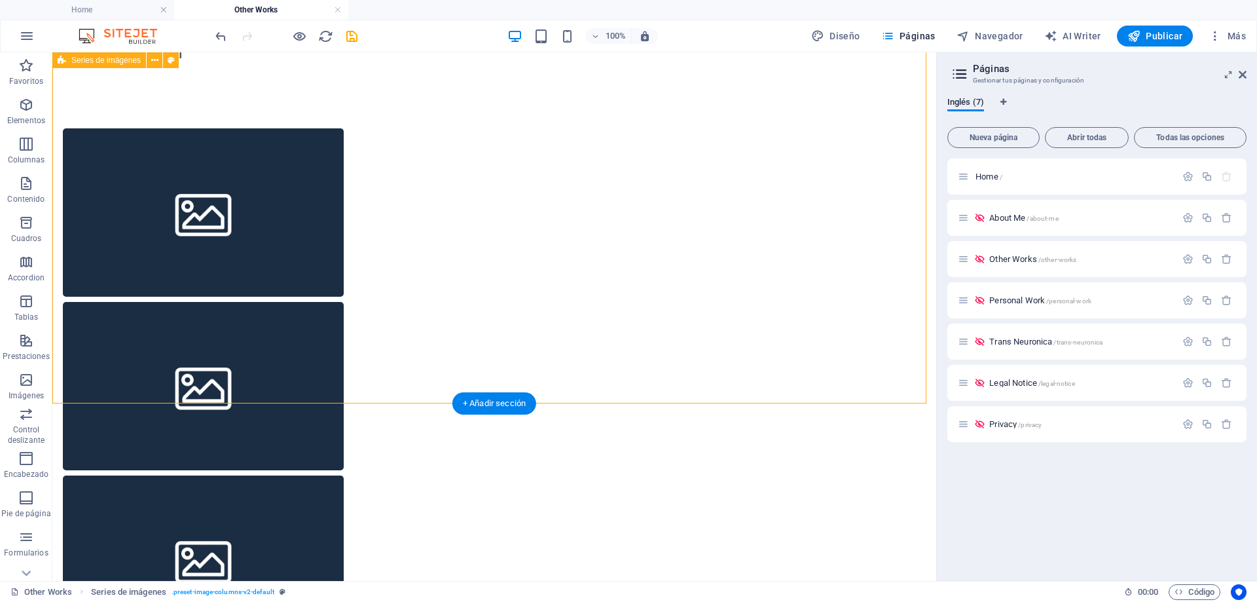
scroll to position [228, 0]
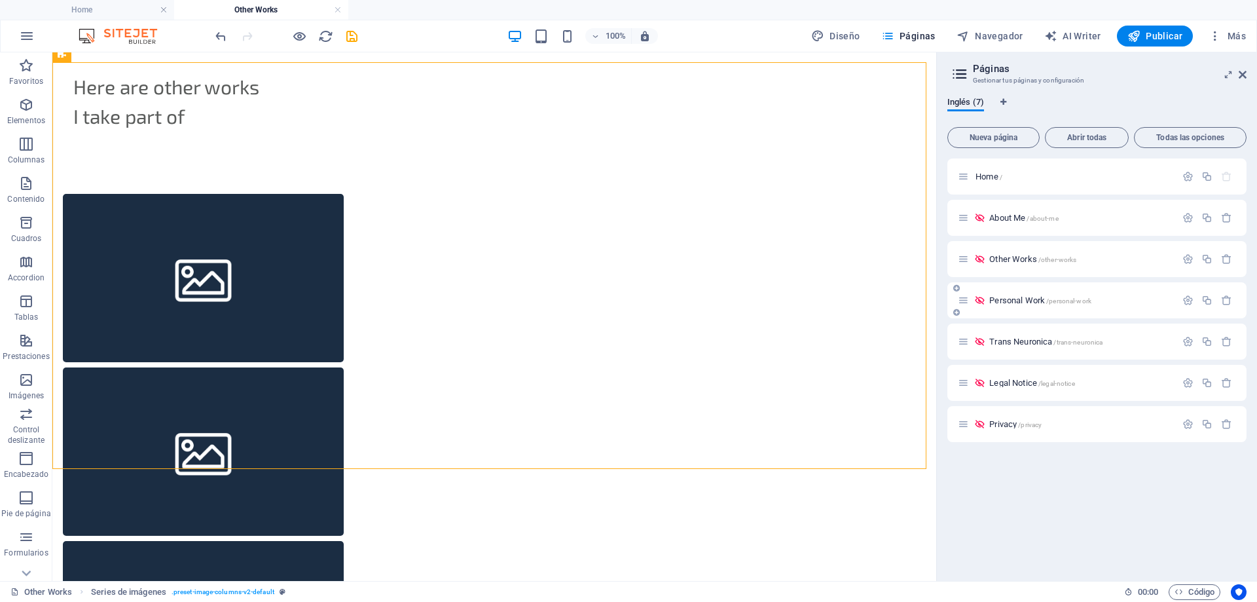
click at [1013, 301] on span "Personal Work /personal-work" at bounding box center [1040, 300] width 102 height 10
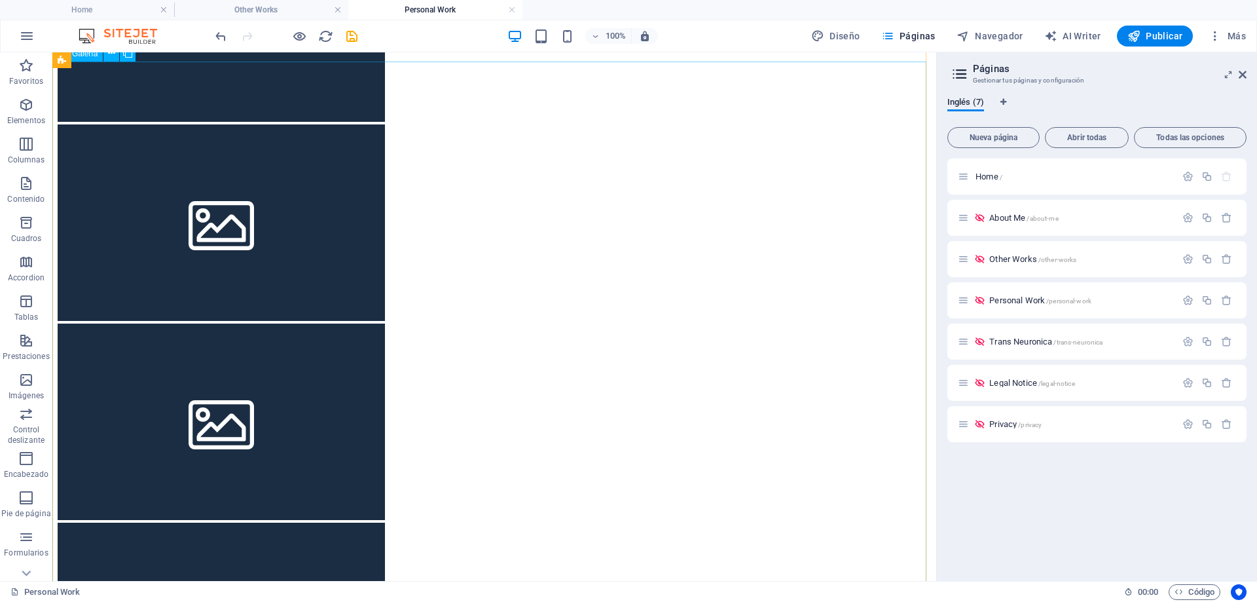
scroll to position [646, 0]
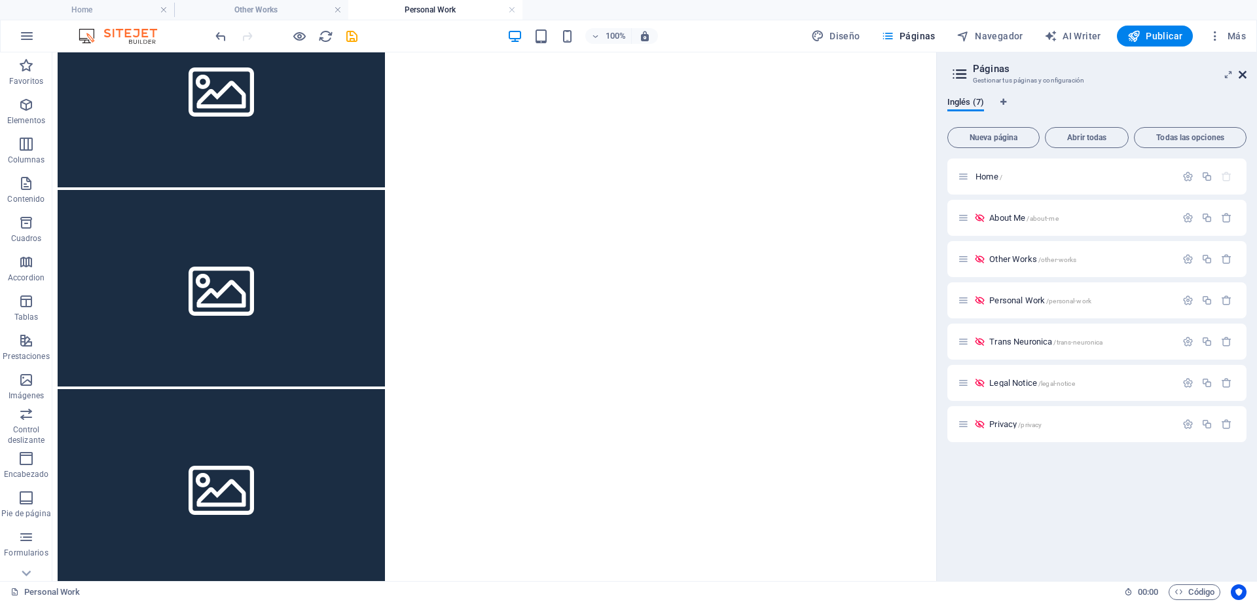
click at [1240, 74] on icon at bounding box center [1243, 74] width 8 height 10
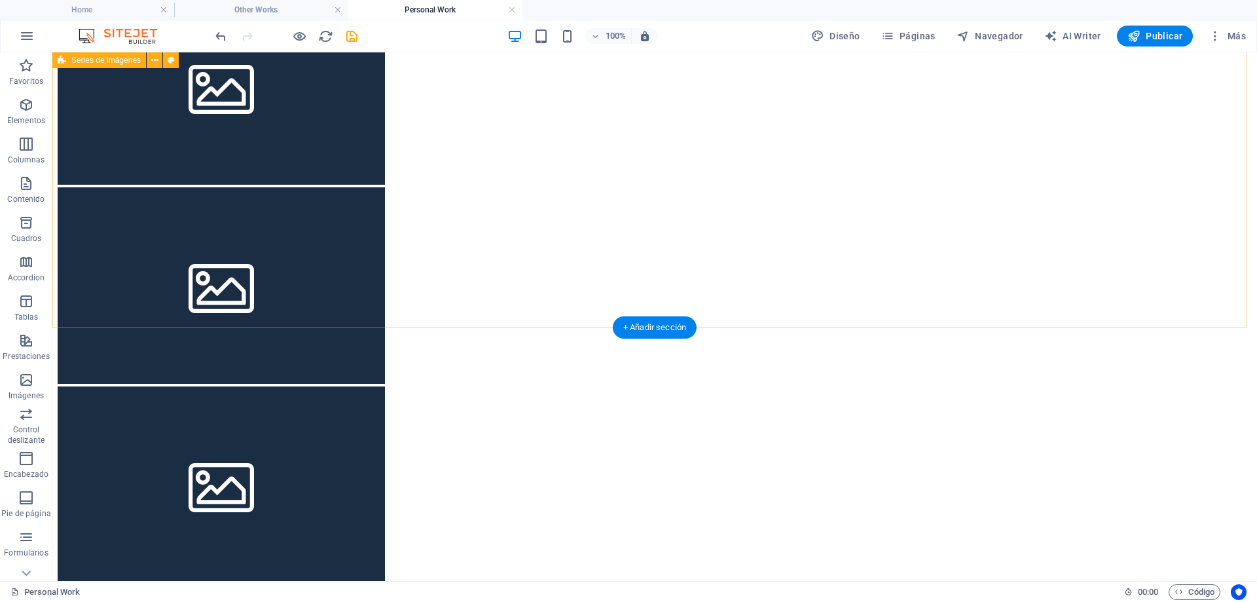
scroll to position [712, 0]
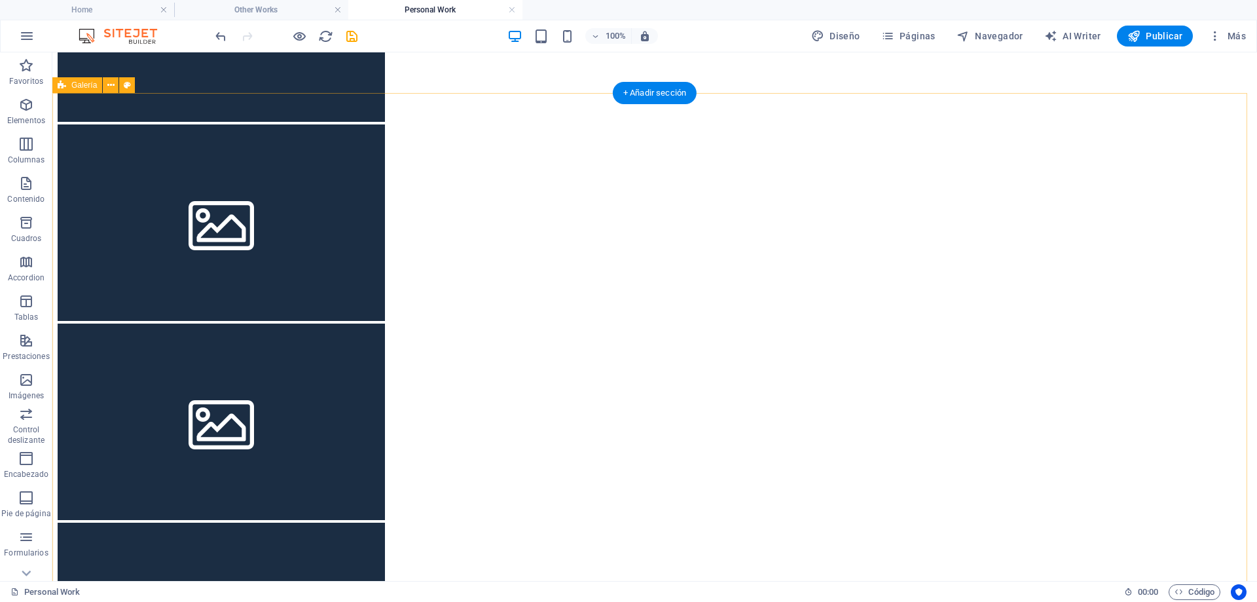
select select "rem"
select select "preset-gallery-v3-default"
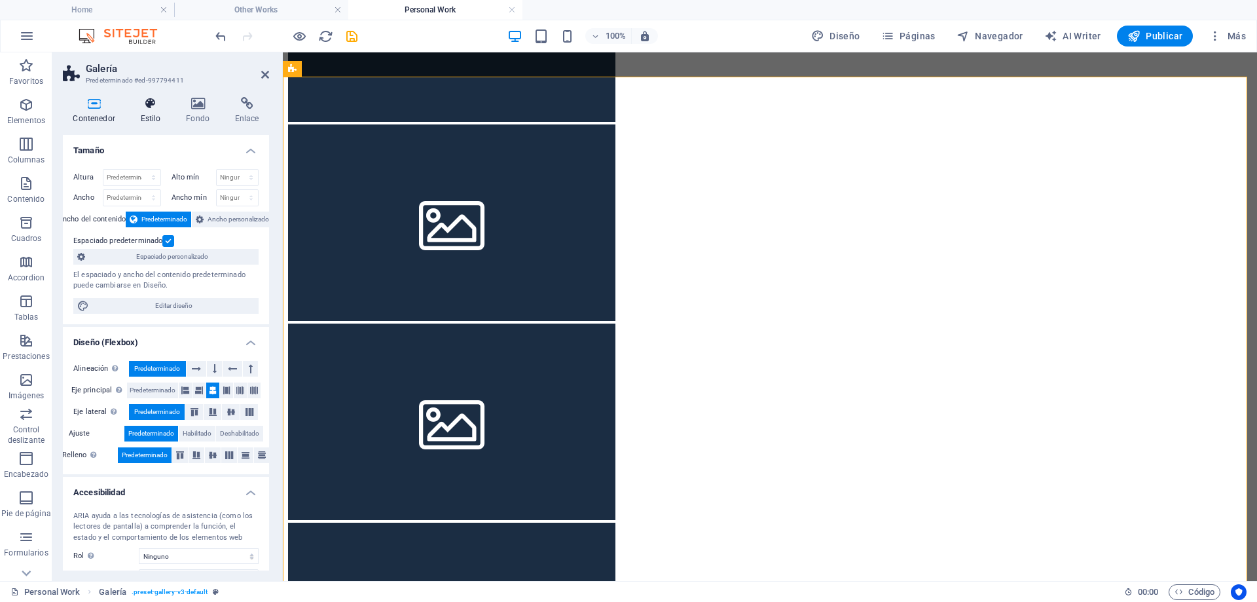
click at [152, 107] on icon at bounding box center [150, 103] width 41 height 13
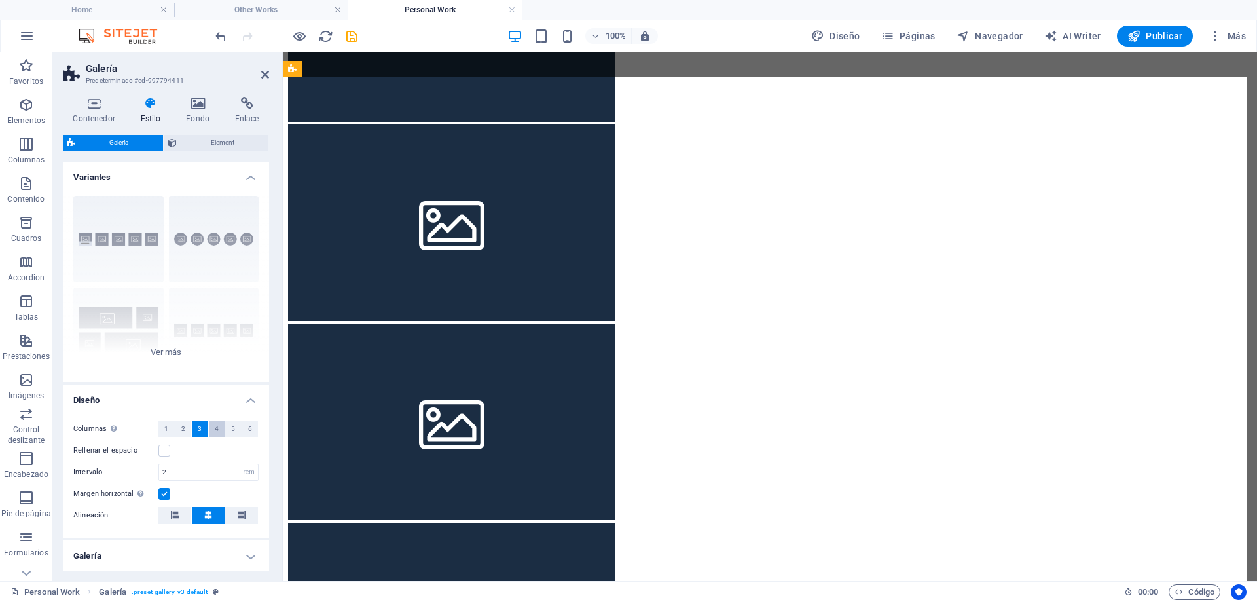
click at [212, 427] on button "4" at bounding box center [217, 429] width 16 height 16
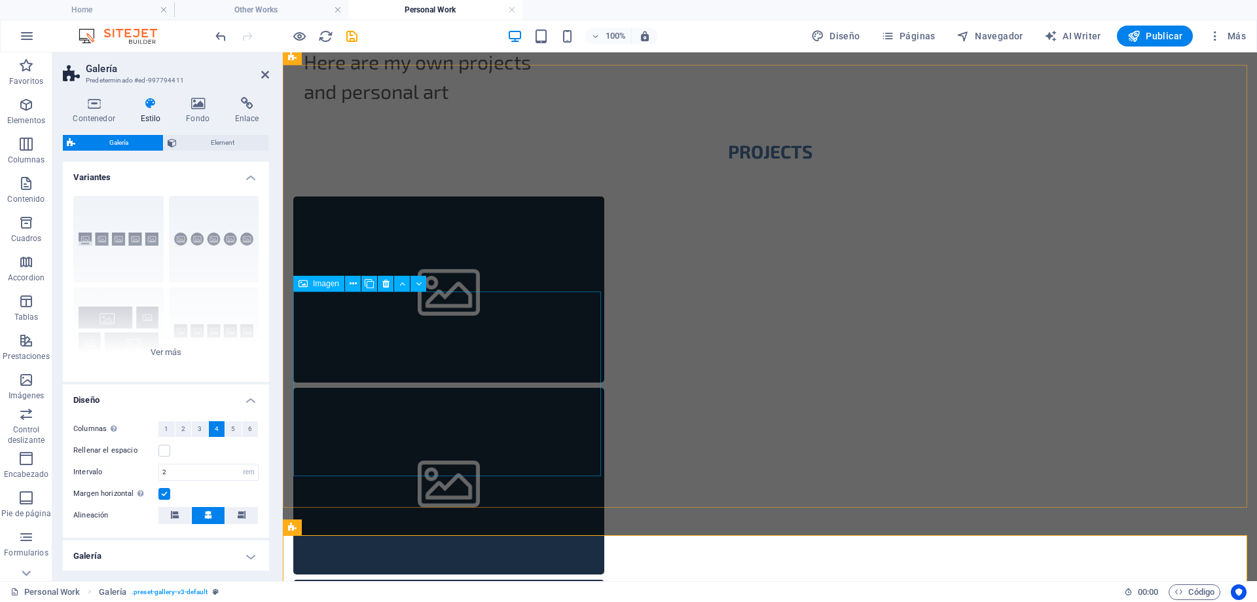
scroll to position [384, 0]
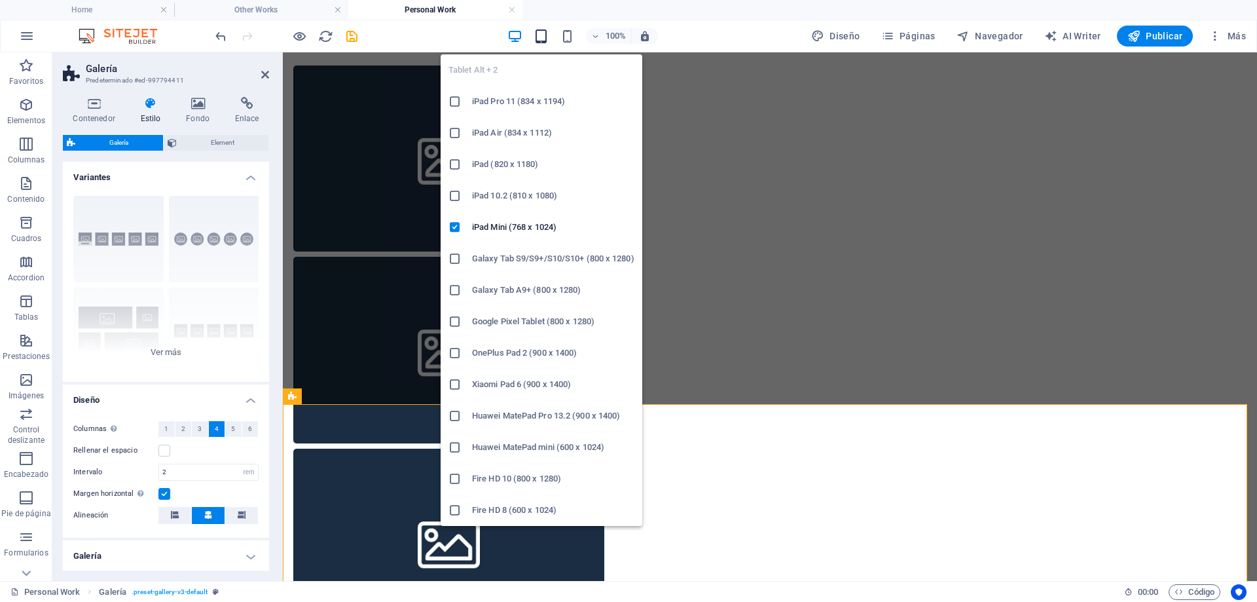
click at [543, 35] on icon "button" at bounding box center [541, 36] width 15 height 15
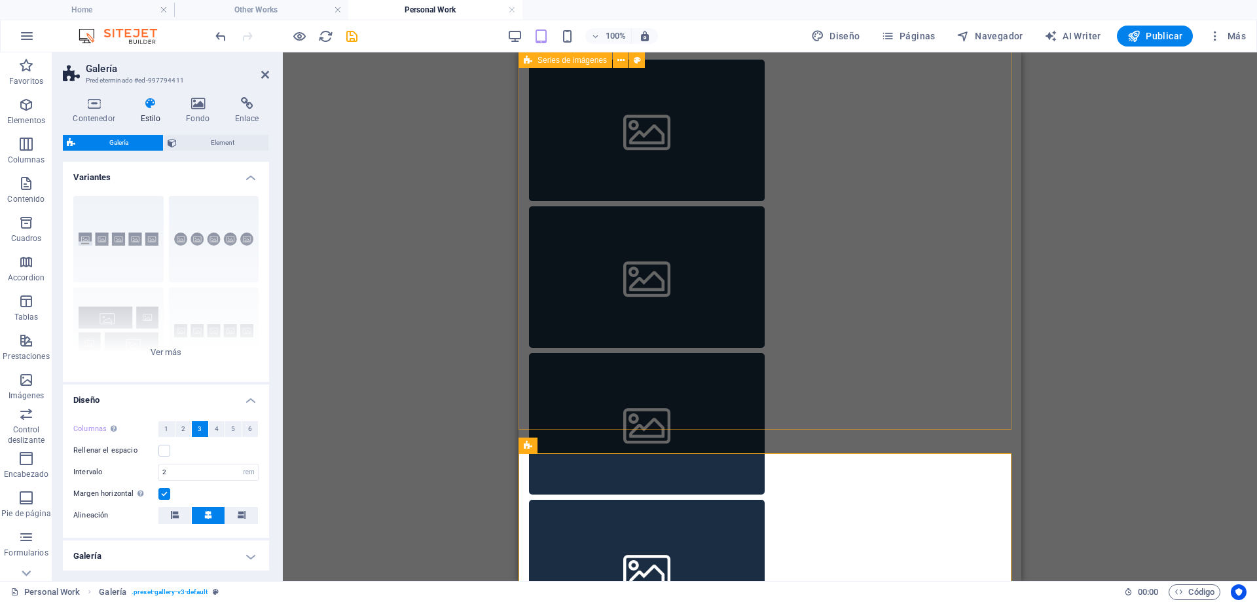
scroll to position [646, 0]
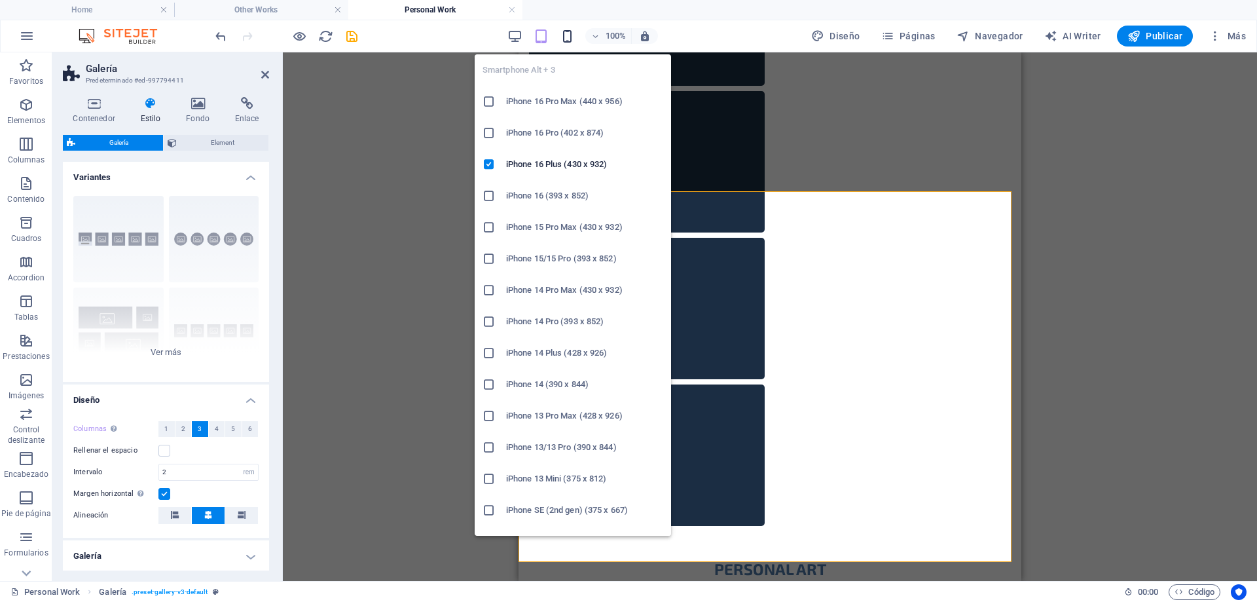
click at [565, 33] on icon "button" at bounding box center [567, 36] width 15 height 15
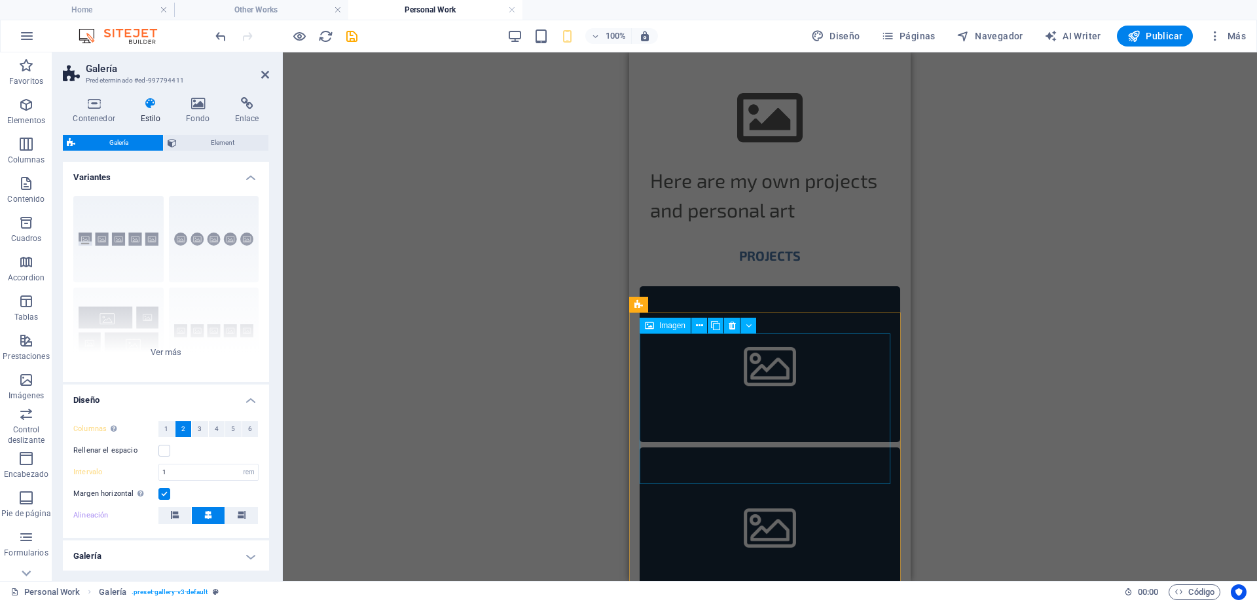
scroll to position [57, 0]
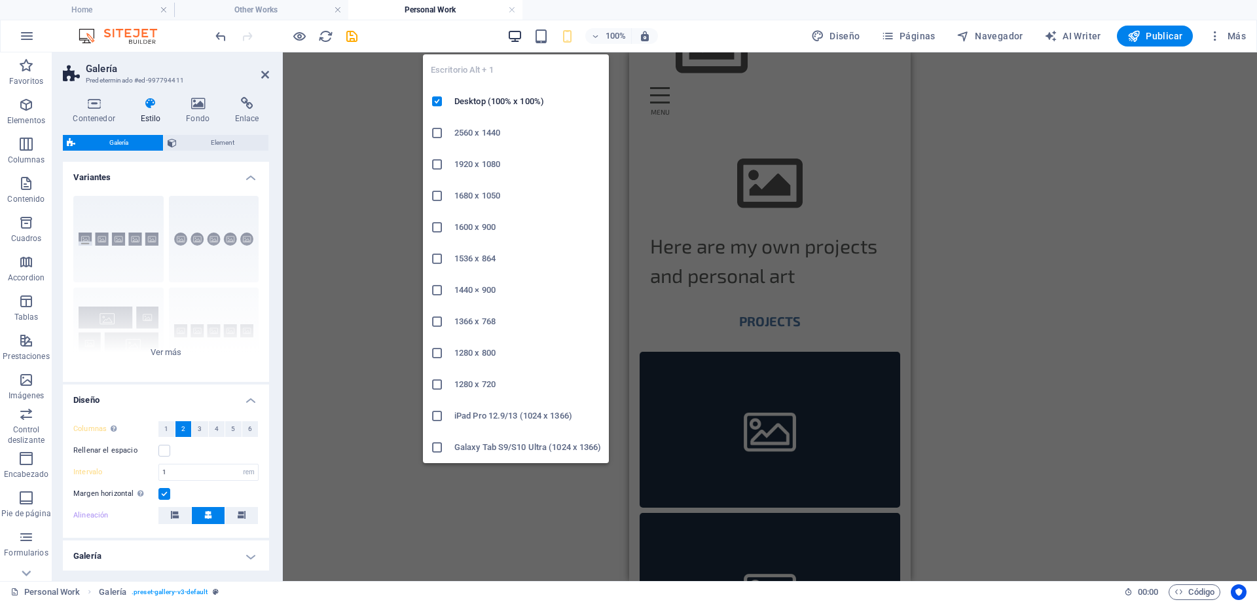
click at [513, 37] on icon "button" at bounding box center [514, 36] width 15 height 15
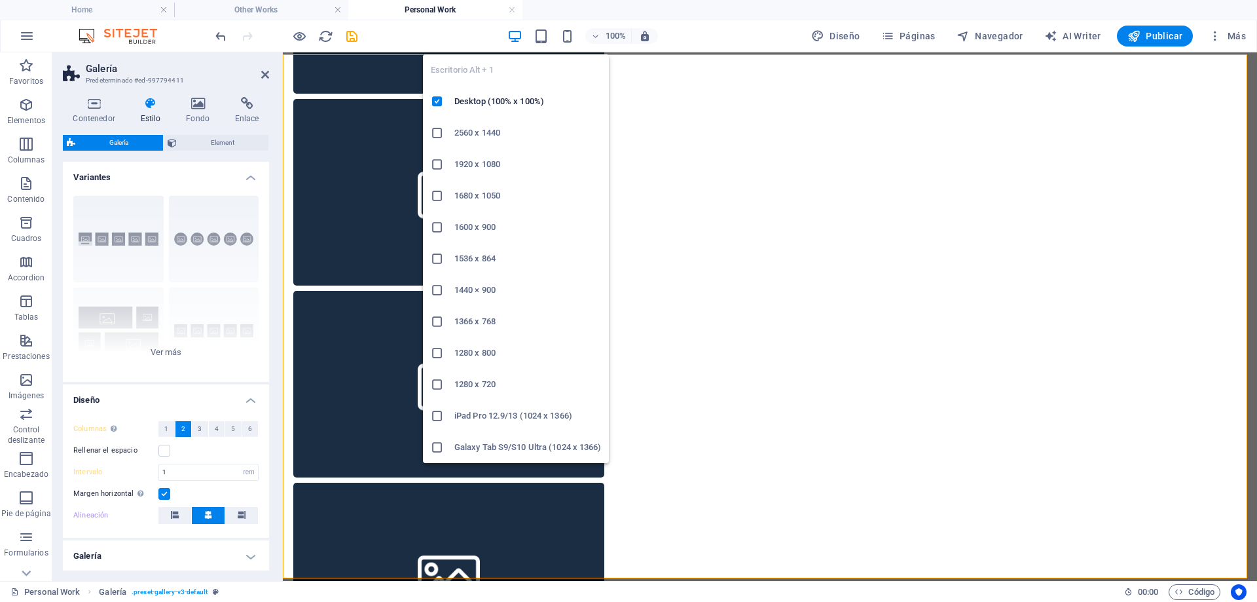
type input "2"
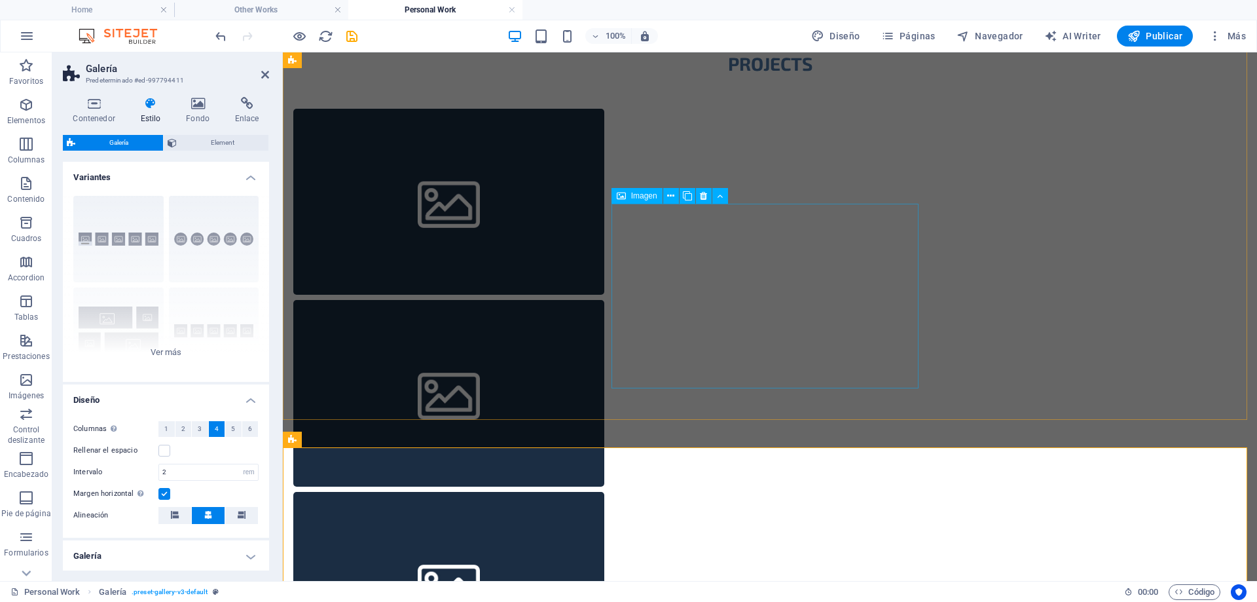
scroll to position [668, 0]
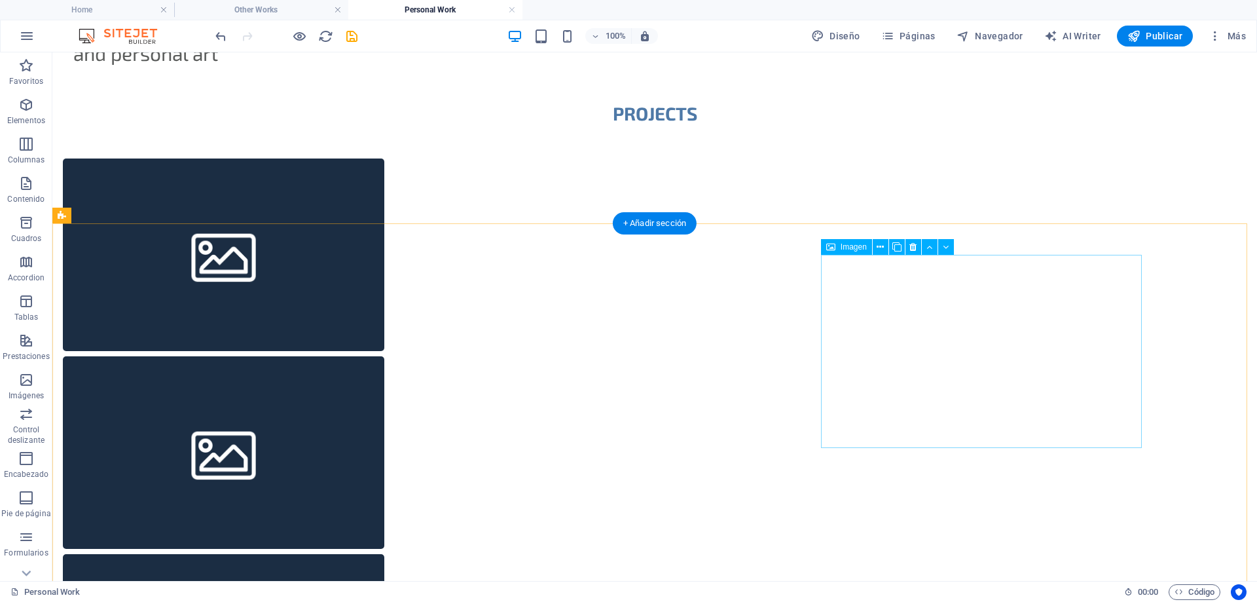
scroll to position [0, 0]
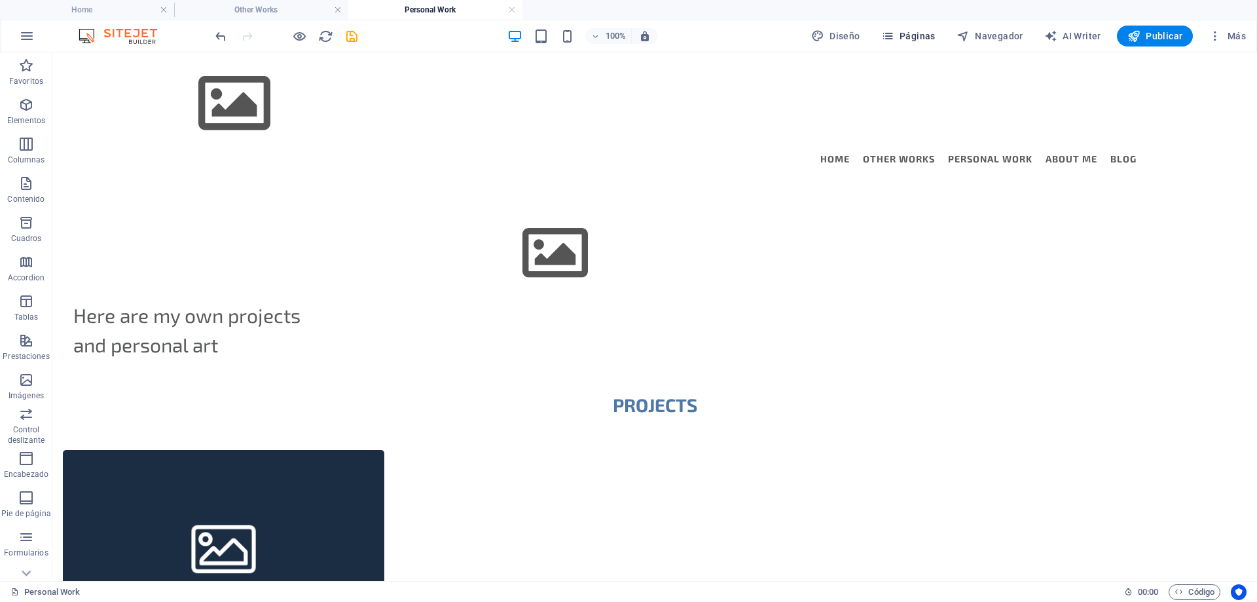
click at [922, 34] on span "Páginas" at bounding box center [908, 35] width 54 height 13
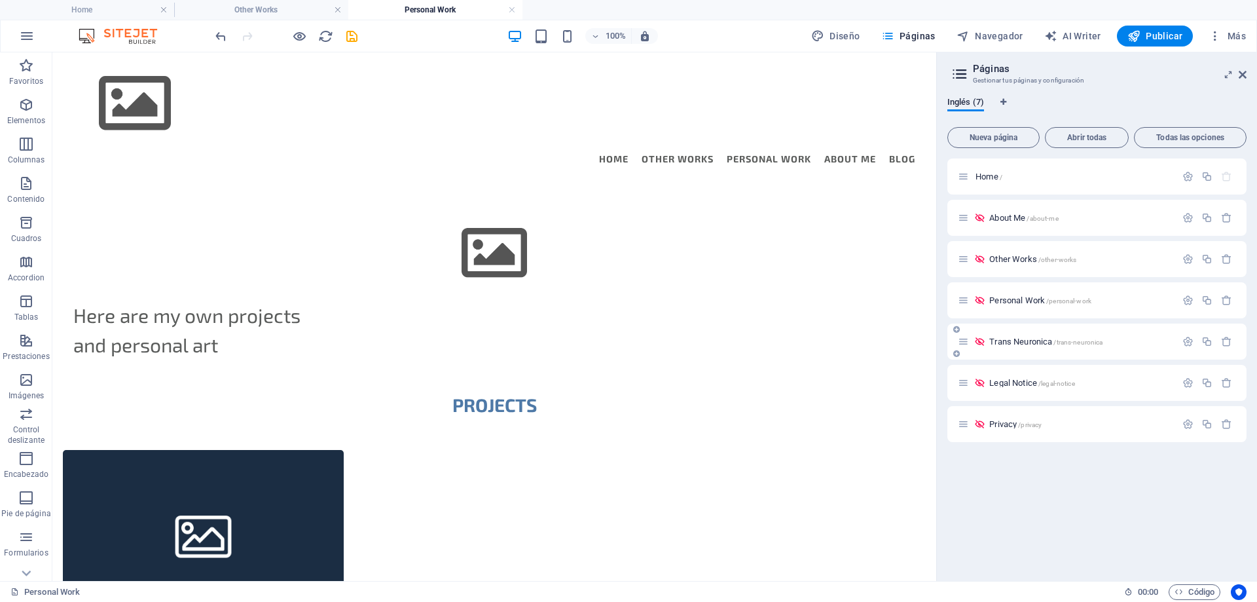
click at [1015, 337] on span "Trans Neuronica /trans-neuronica" at bounding box center [1045, 341] width 113 height 10
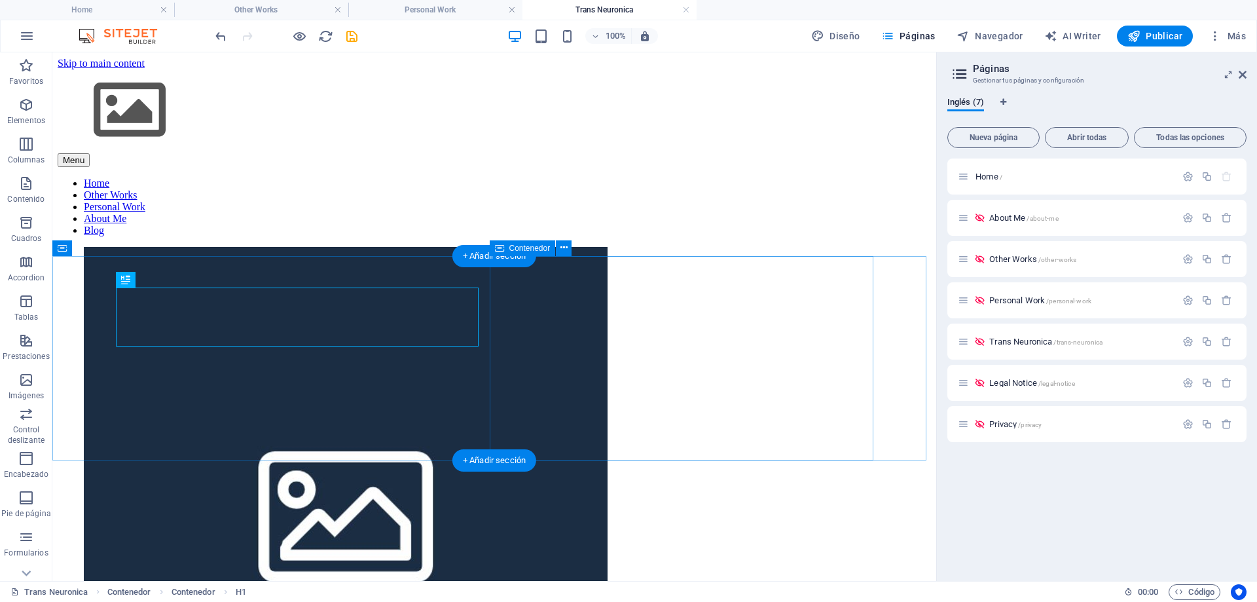
scroll to position [523, 0]
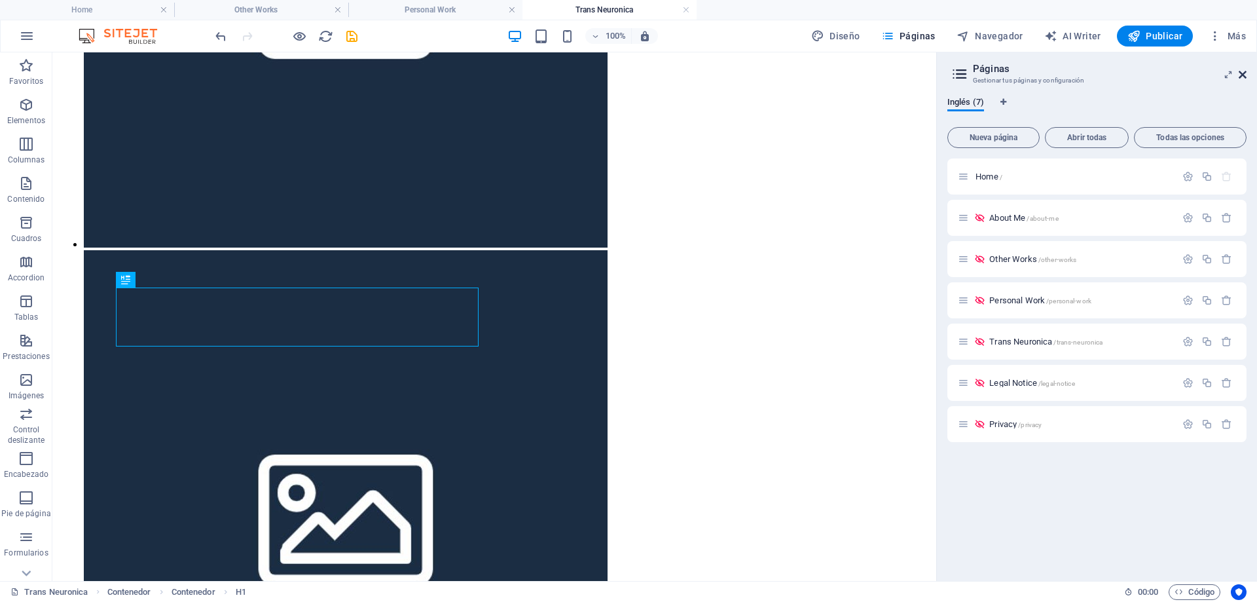
drag, startPoint x: 1240, startPoint y: 75, endPoint x: 1112, endPoint y: 67, distance: 127.9
click at [1240, 75] on icon at bounding box center [1243, 74] width 8 height 10
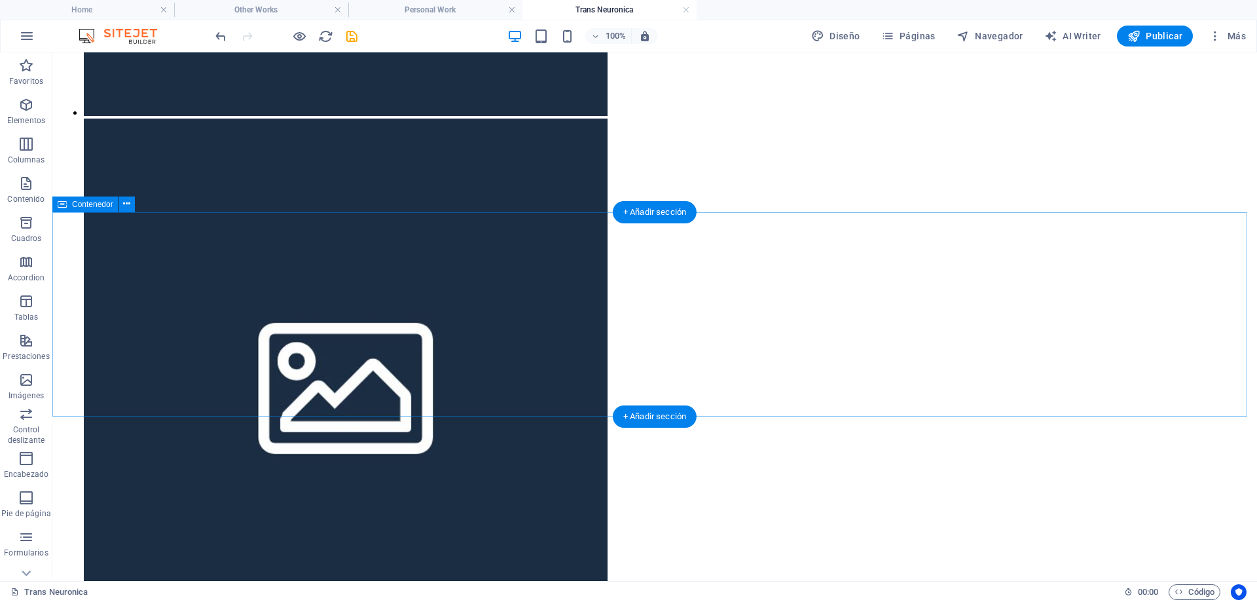
scroll to position [691, 0]
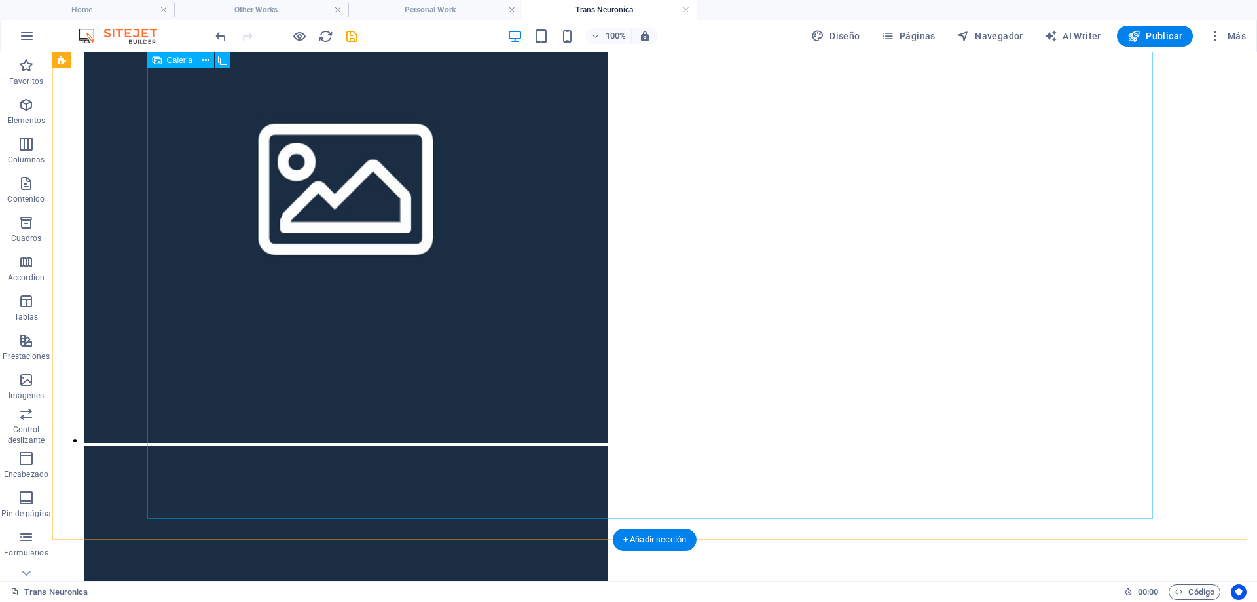
scroll to position [655, 0]
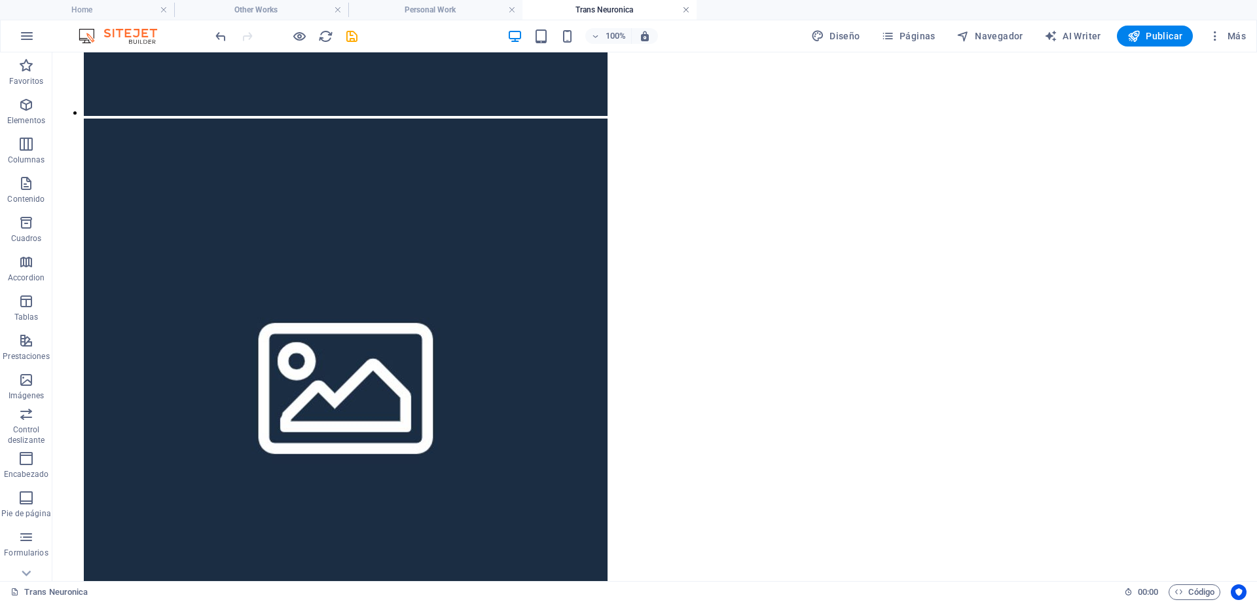
click at [683, 9] on link at bounding box center [686, 10] width 8 height 12
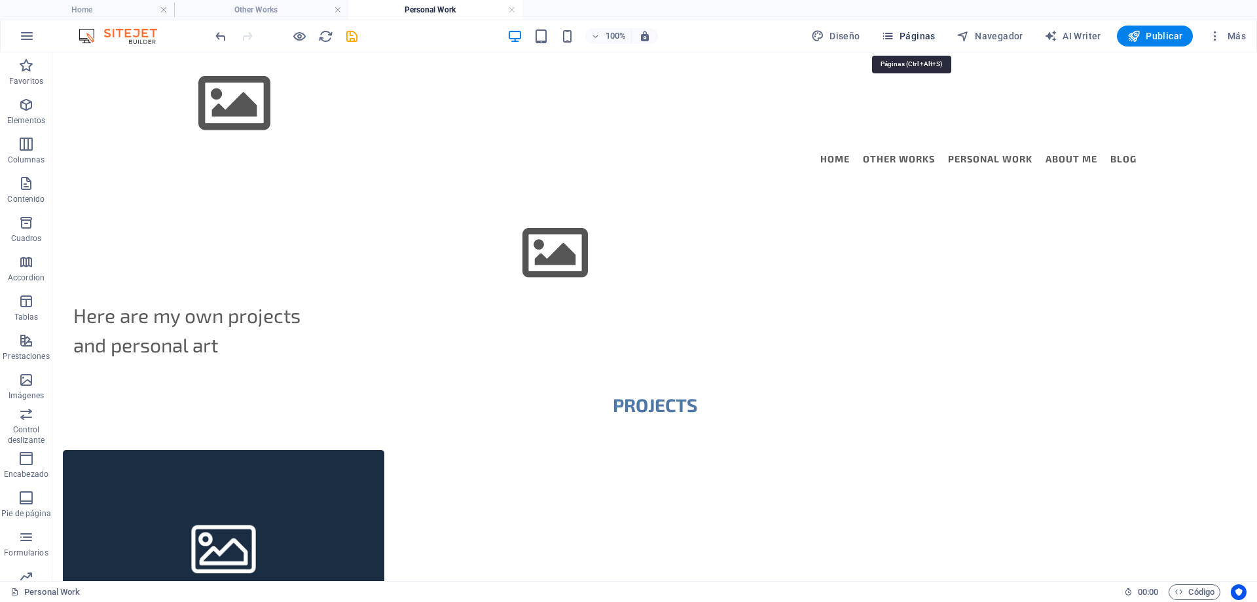
click at [915, 38] on span "Páginas" at bounding box center [908, 35] width 54 height 13
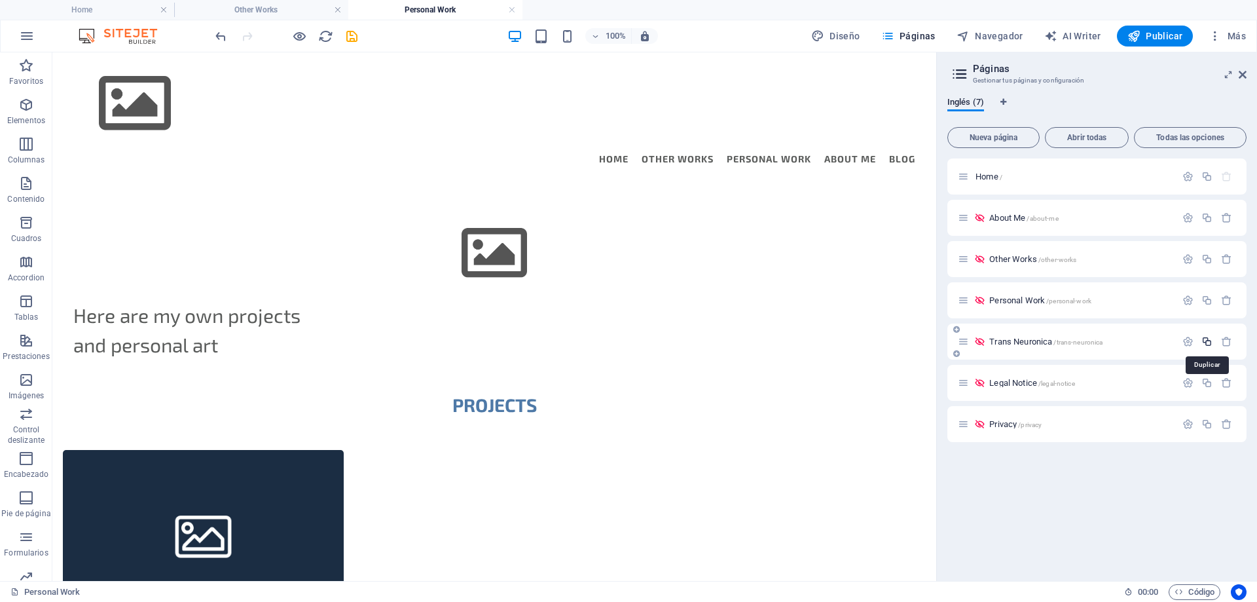
click at [1206, 342] on icon "button" at bounding box center [1206, 341] width 11 height 11
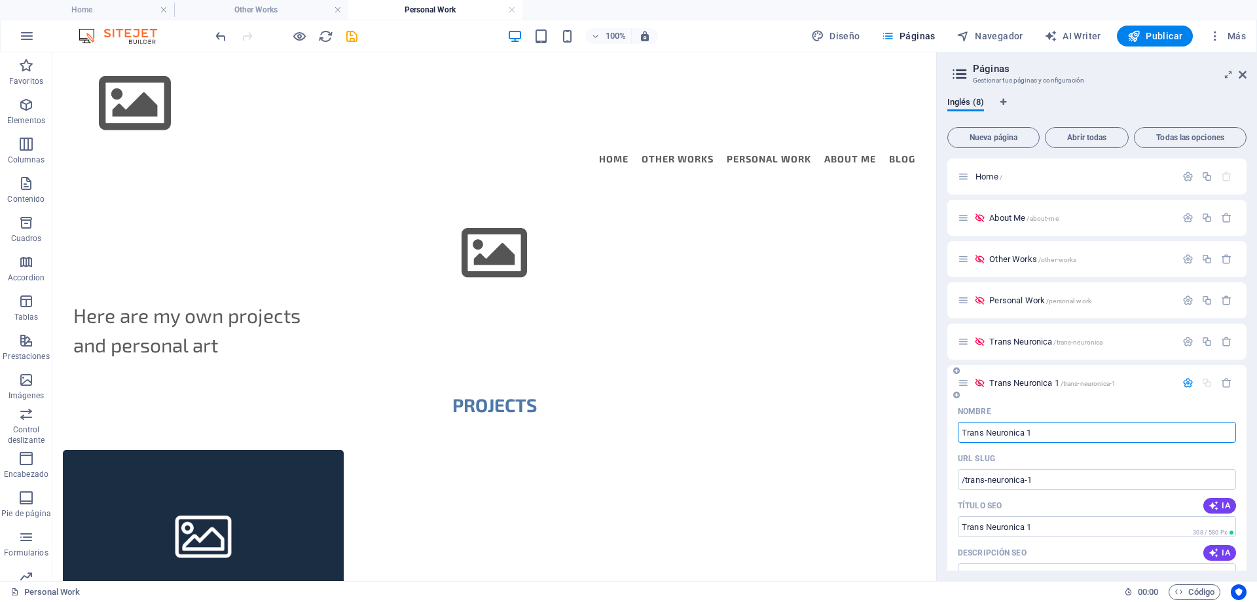
click at [1037, 435] on input "Trans Neuronica 1" at bounding box center [1097, 432] width 278 height 21
click at [1048, 423] on input "Trans Neuronica 1" at bounding box center [1097, 432] width 278 height 21
drag, startPoint x: 1092, startPoint y: 484, endPoint x: 868, endPoint y: 431, distance: 230.1
type input "A"
type input "/a"
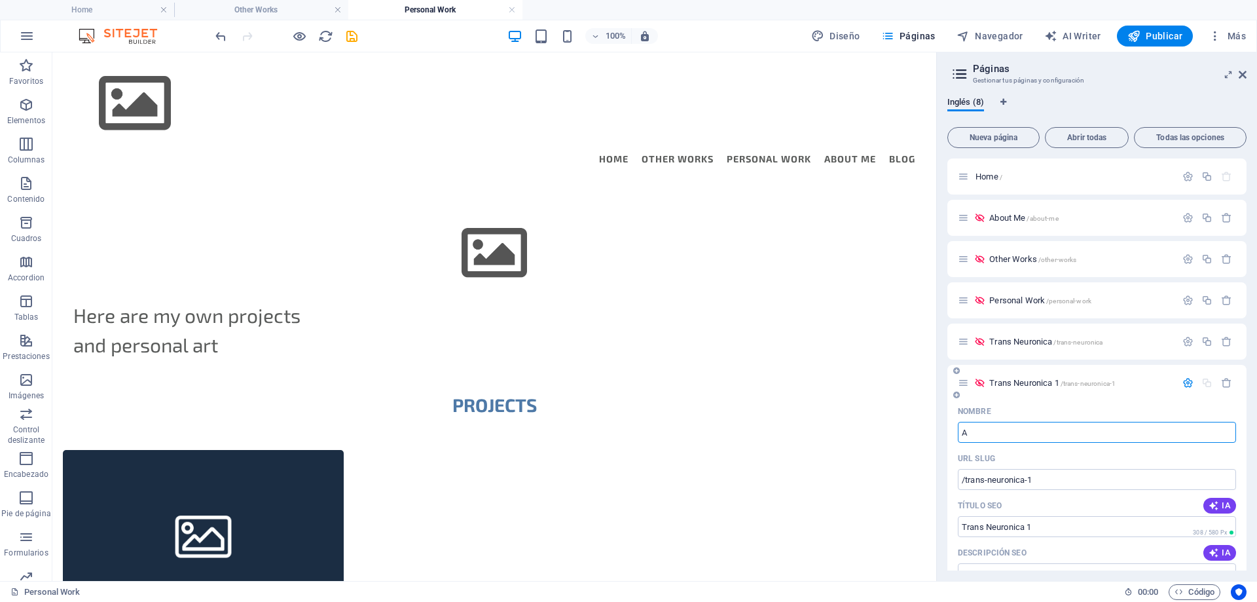
type input "A"
type input "[PERSON_NAME]"
type input "/akriano"
type input "[PERSON_NAME]"
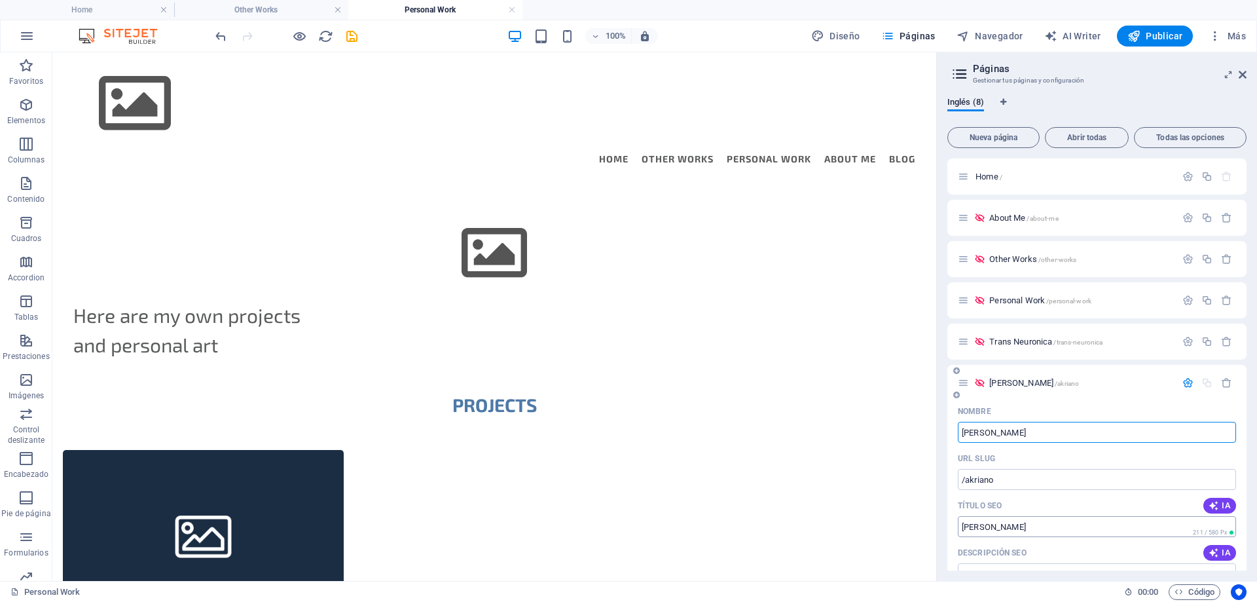
click at [1018, 528] on input "[PERSON_NAME]" at bounding box center [1097, 526] width 278 height 21
click at [1005, 524] on input "Akriano | Sackhal" at bounding box center [1097, 526] width 278 height 21
click at [1046, 525] on input "[PERSON_NAME] | Shackhal" at bounding box center [1097, 526] width 278 height 21
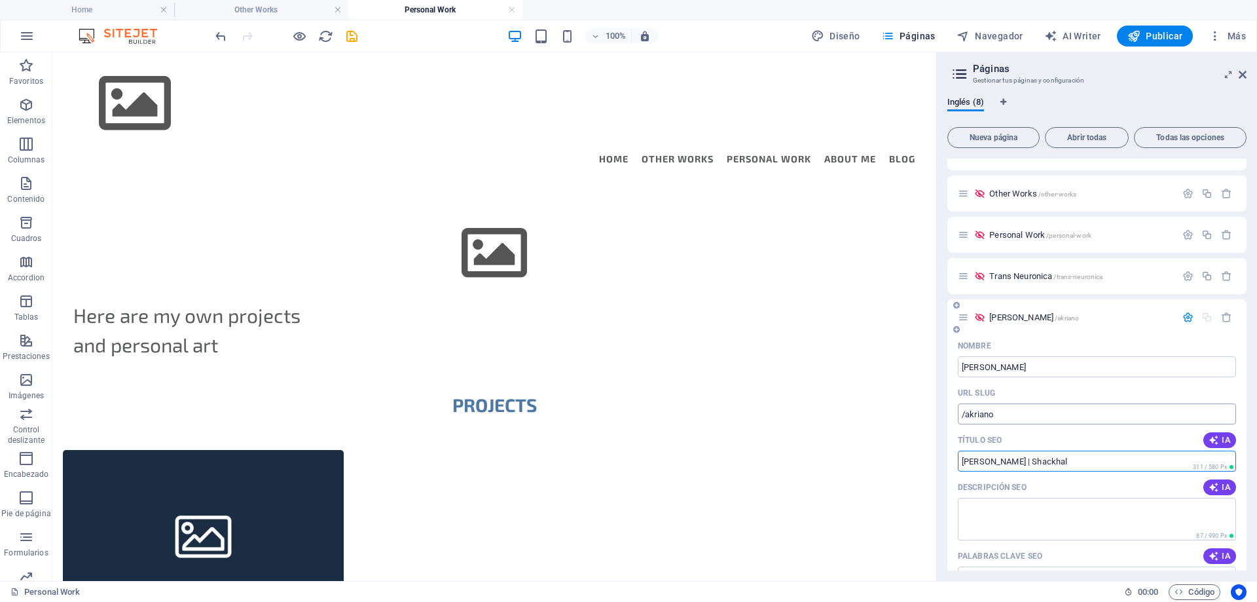
scroll to position [131, 0]
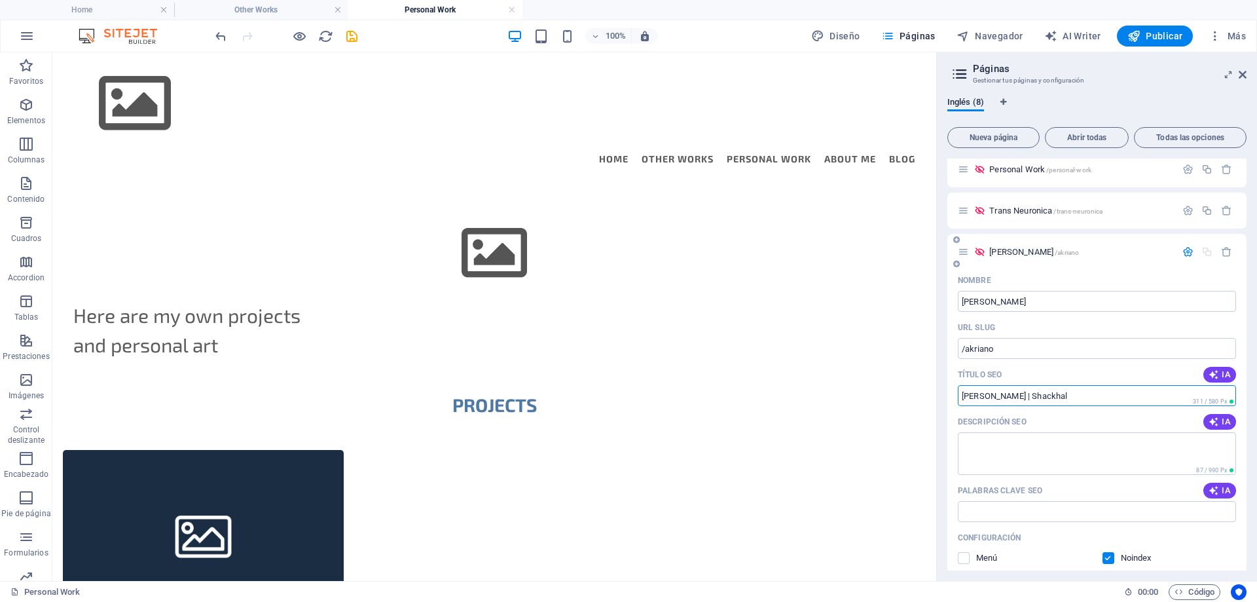
type input "[PERSON_NAME] | Shackhal"
click at [1044, 414] on div "Descripción SEO IA" at bounding box center [1097, 421] width 278 height 21
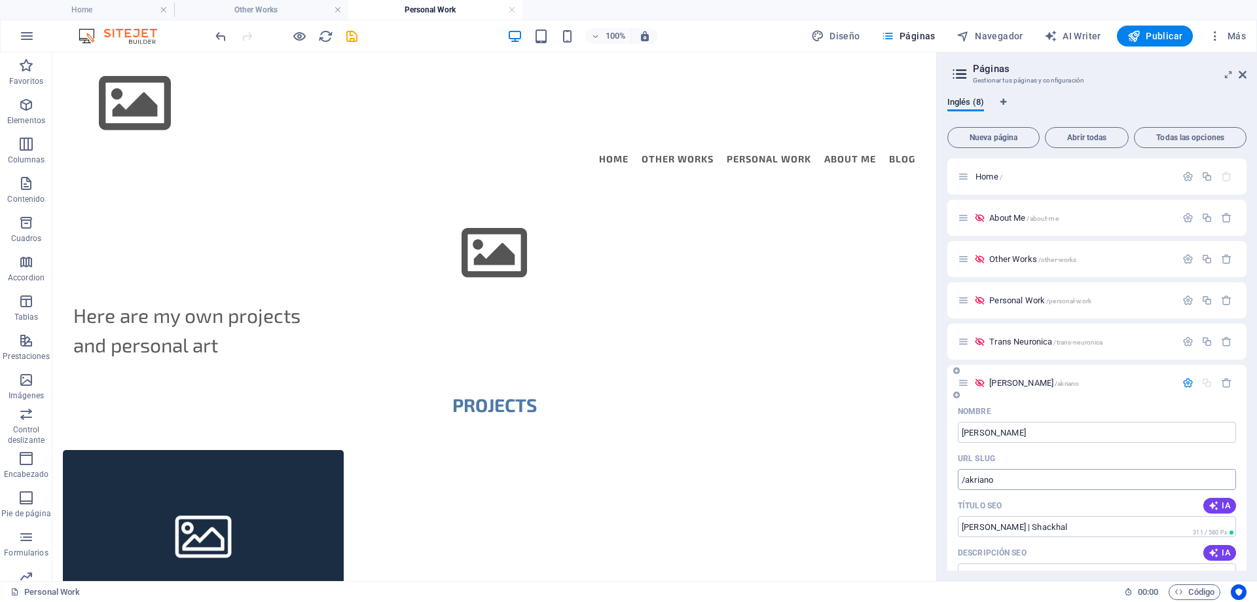
click at [1028, 476] on input "/akriano" at bounding box center [1097, 479] width 278 height 21
click at [1061, 377] on div "[PERSON_NAME] /akriano" at bounding box center [1067, 382] width 218 height 15
click at [1006, 382] on span "[PERSON_NAME] /akriano" at bounding box center [1034, 383] width 90 height 10
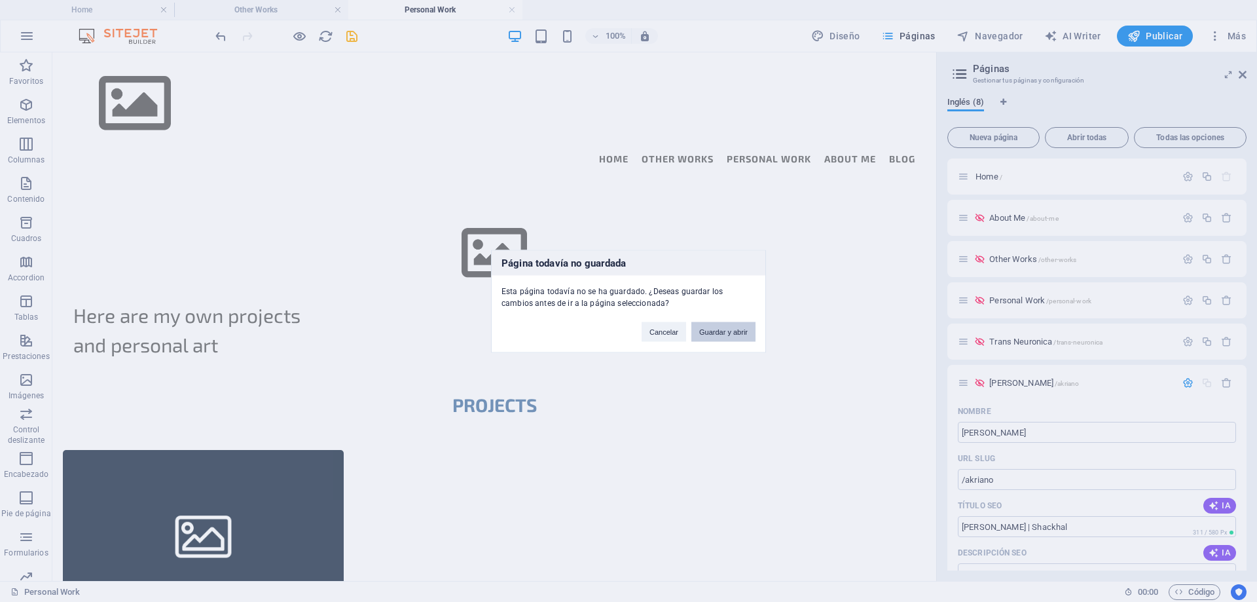
click at [741, 333] on button "Guardar y abrir" at bounding box center [723, 331] width 64 height 20
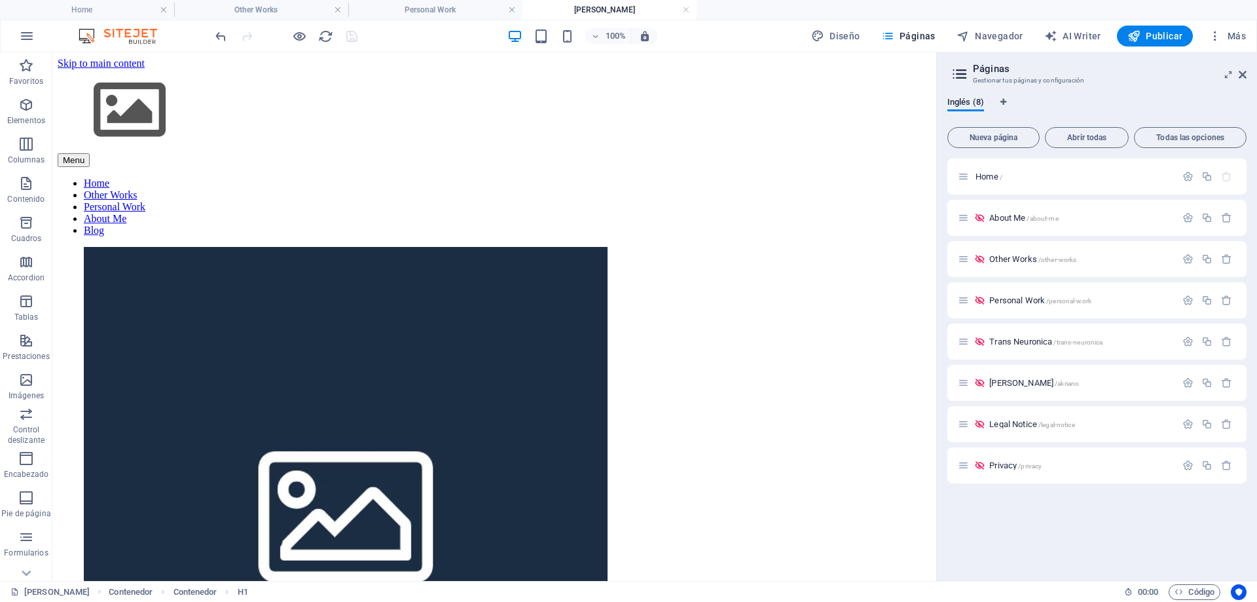
scroll to position [378, 0]
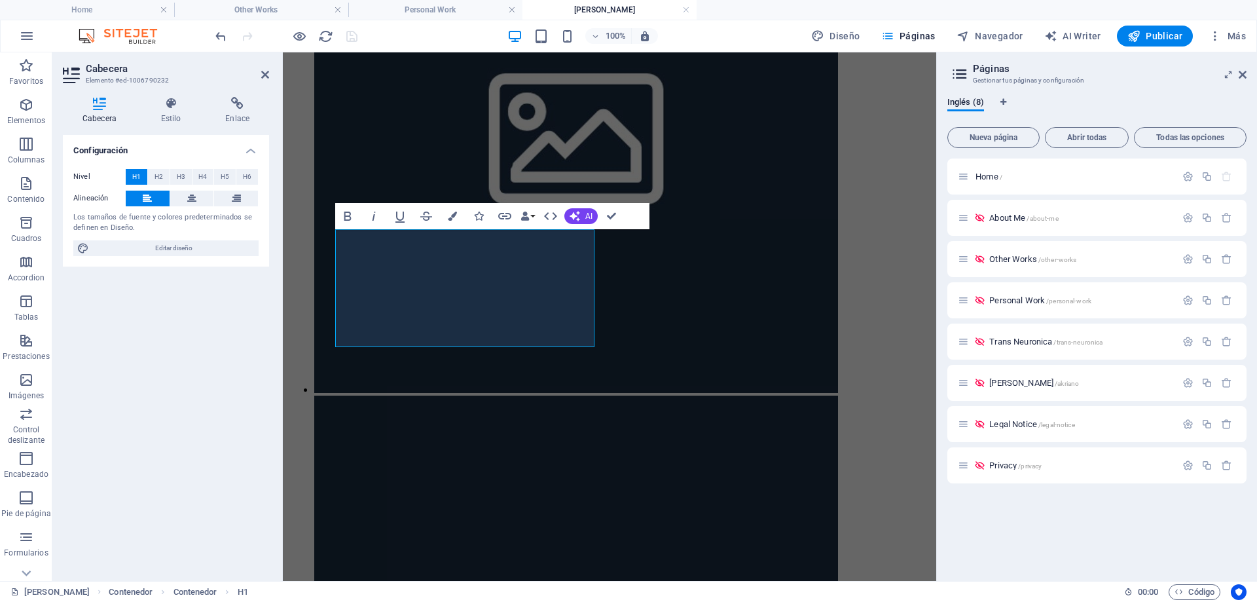
scroll to position [320, 0]
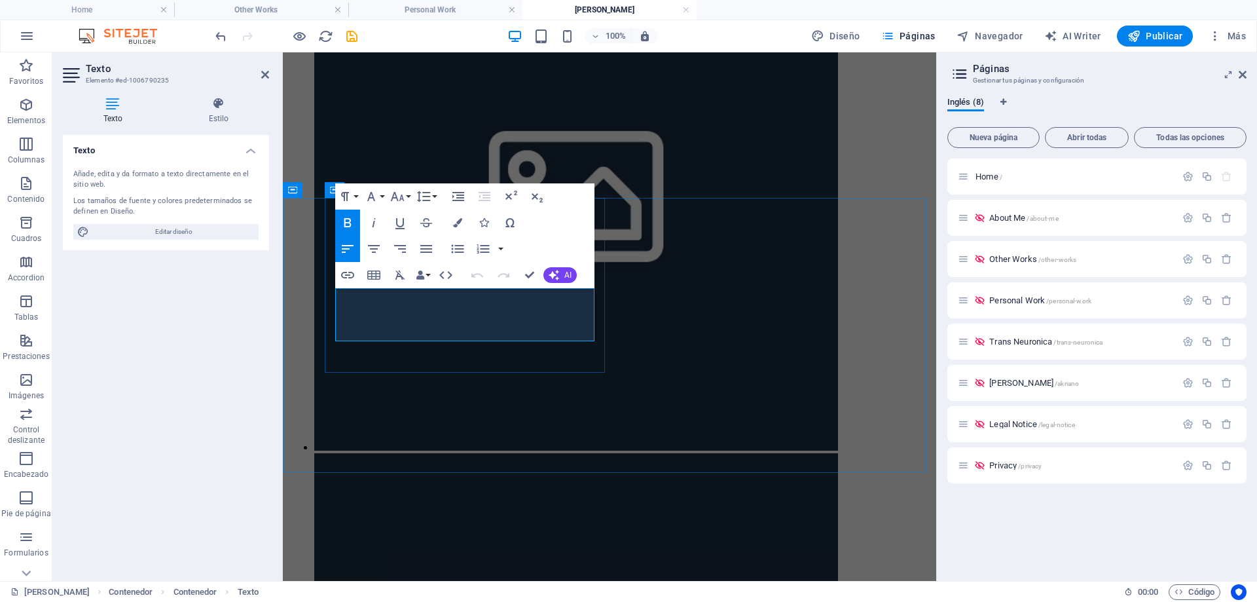
drag, startPoint x: 452, startPoint y: 298, endPoint x: 374, endPoint y: 299, distance: 77.9
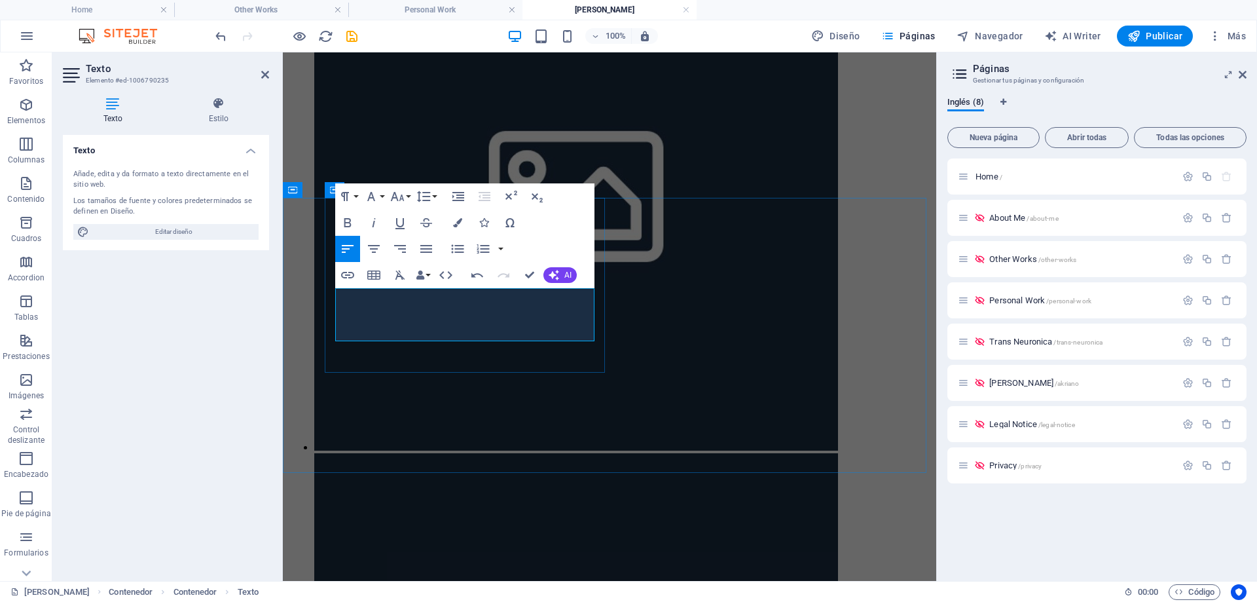
drag, startPoint x: 447, startPoint y: 330, endPoint x: 440, endPoint y: 330, distance: 7.2
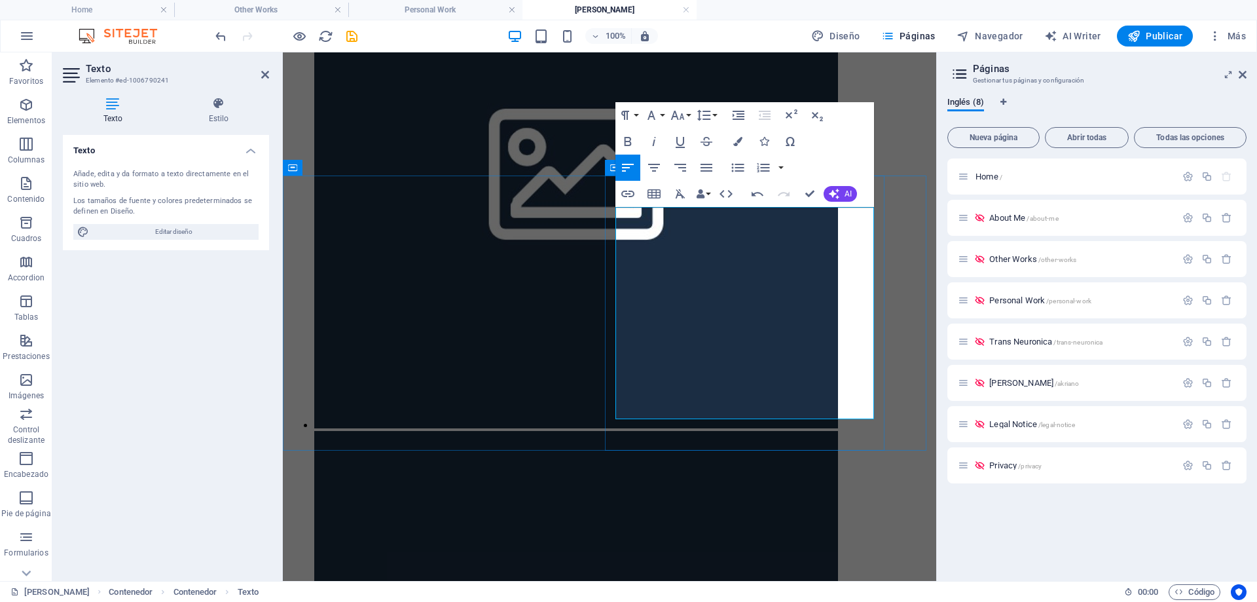
scroll to position [1945, 2]
drag, startPoint x: 722, startPoint y: 359, endPoint x: 617, endPoint y: 324, distance: 111.0
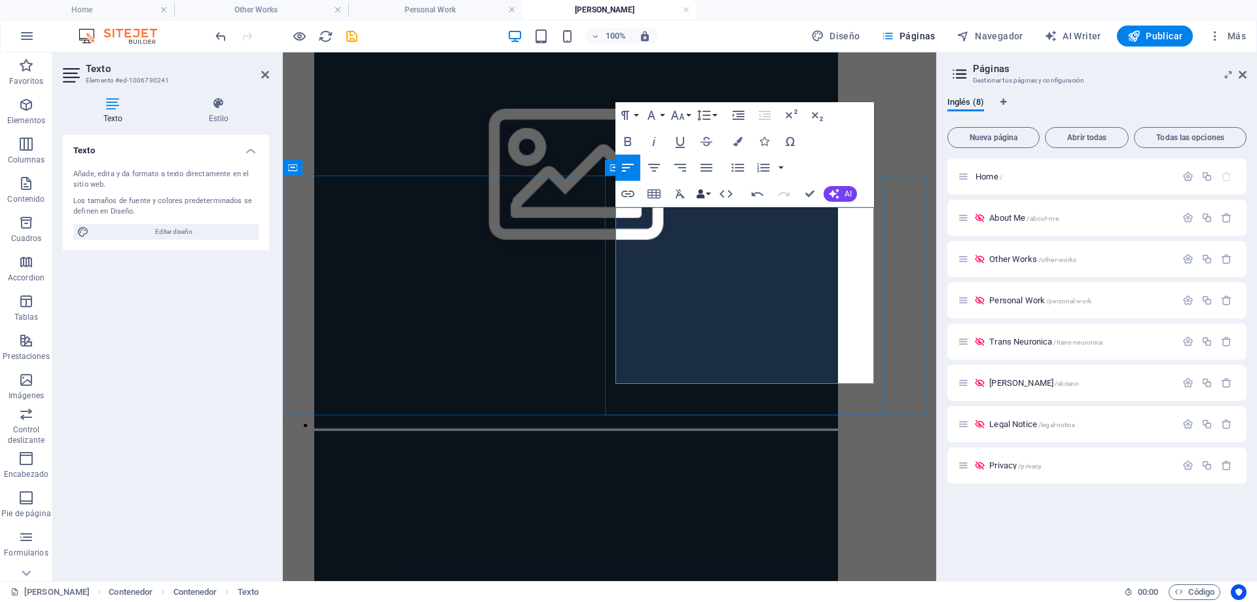
scroll to position [708, 2]
drag, startPoint x: 786, startPoint y: 343, endPoint x: 792, endPoint y: 346, distance: 7.3
